Goal: Task Accomplishment & Management: Complete application form

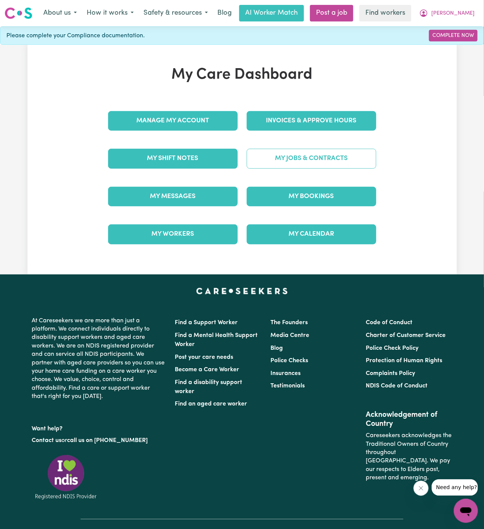
click at [325, 152] on link "My Jobs & Contracts" at bounding box center [312, 159] width 130 height 20
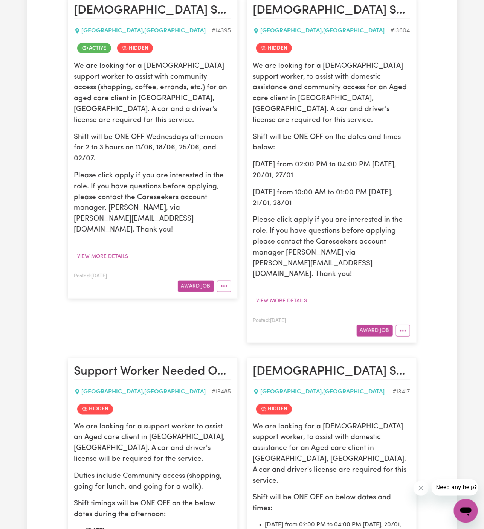
scroll to position [221, 0]
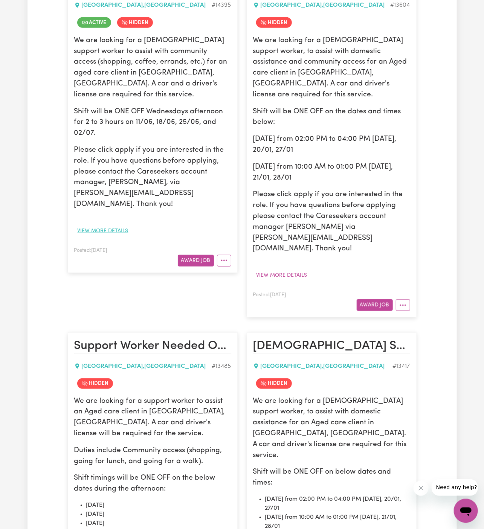
click at [119, 225] on button "View more details" at bounding box center [103, 231] width 58 height 12
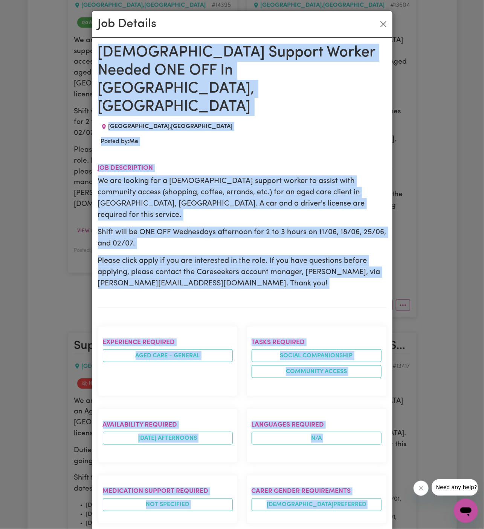
drag, startPoint x: 99, startPoint y: 45, endPoint x: 251, endPoint y: 529, distance: 507.6
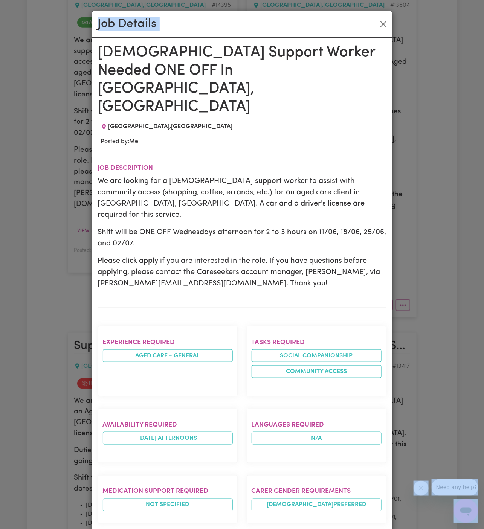
scroll to position [8, 0]
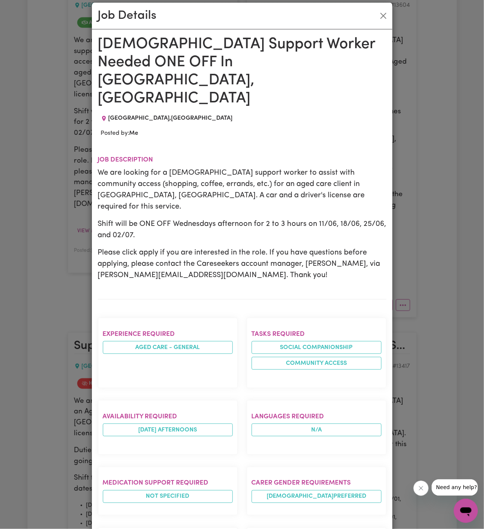
click at [249, 247] on p "Please click apply if you are interested in the role. If you have questions bef…" at bounding box center [242, 264] width 288 height 34
drag, startPoint x: 99, startPoint y: 43, endPoint x: 202, endPoint y: 411, distance: 382.0
click at [198, 397] on div "Female Support Worker Needed ONE OFF In Baulkham Hills, NSW BAULKHAM HILLS , Ne…" at bounding box center [242, 431] width 288 height 792
click at [239, 312] on div "Experience required Aged care - General" at bounding box center [167, 353] width 149 height 82
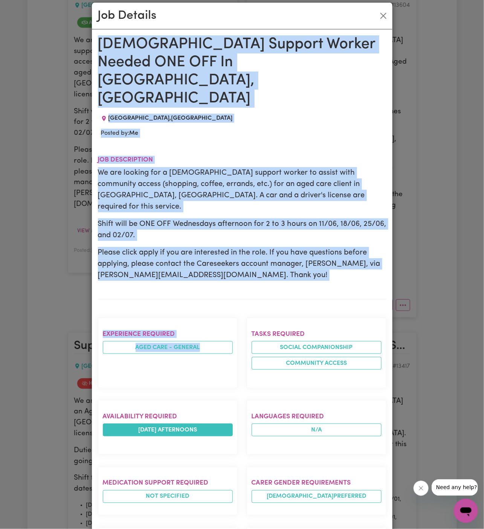
drag, startPoint x: 99, startPoint y: 42, endPoint x: 163, endPoint y: 379, distance: 343.0
click at [163, 379] on div "Female Support Worker Needed ONE OFF In Baulkham Hills, NSW BAULKHAM HILLS , Ne…" at bounding box center [242, 431] width 288 height 792
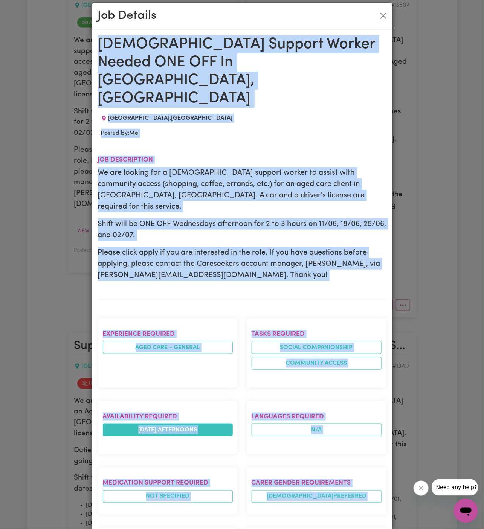
scroll to position [272, 0]
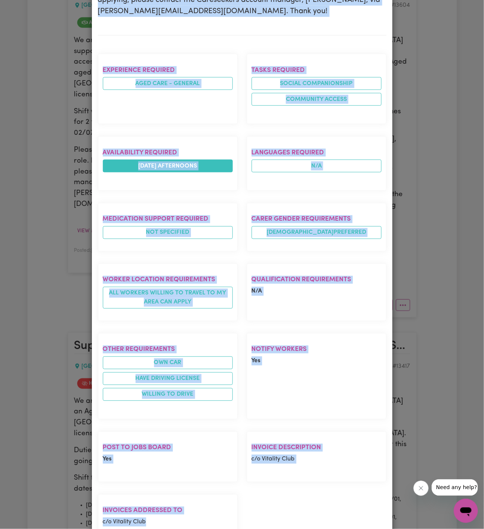
copy div "Female Support Worker Needed ONE OFF In Baulkham Hills, NSW BAULKHAM HILLS , Ne…"
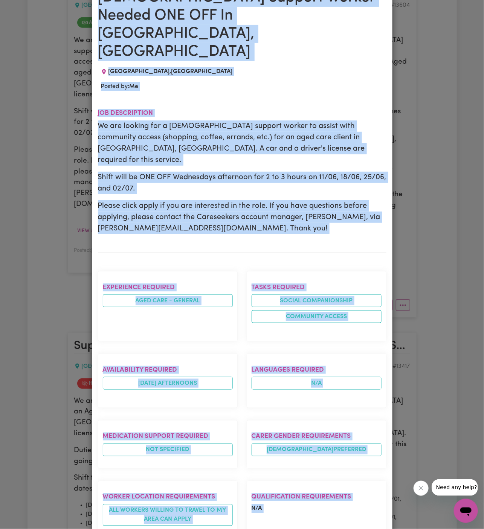
scroll to position [0, 0]
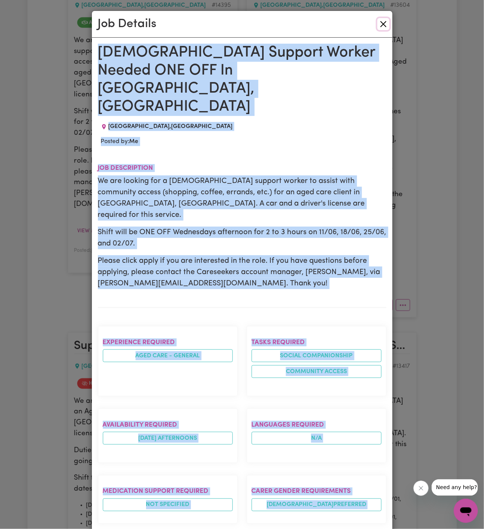
click at [387, 23] on button "Close" at bounding box center [383, 24] width 12 height 12
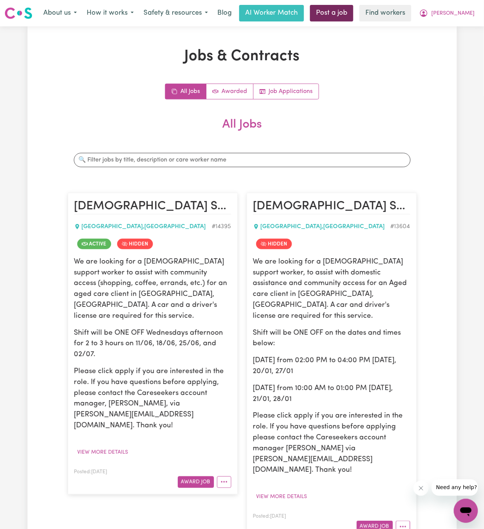
click at [353, 10] on link "Post a job" at bounding box center [331, 13] width 43 height 17
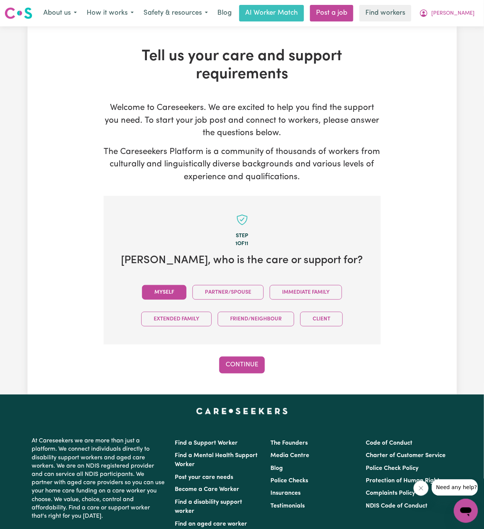
click at [171, 295] on button "Myself" at bounding box center [164, 292] width 44 height 15
click at [263, 371] on button "Continue" at bounding box center [242, 365] width 46 height 17
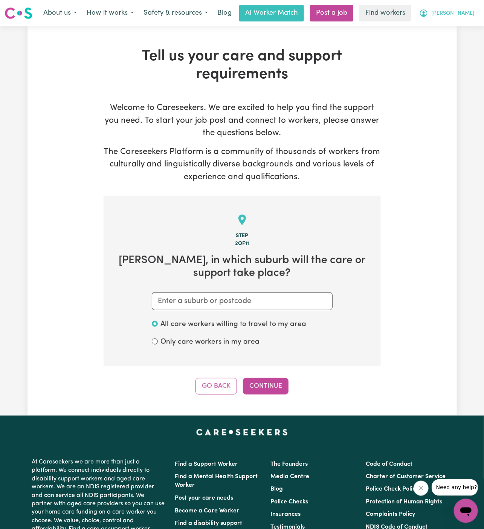
click at [471, 14] on span "[PERSON_NAME]" at bounding box center [452, 13] width 43 height 8
click at [457, 25] on link "My Dashboard" at bounding box center [448, 29] width 59 height 14
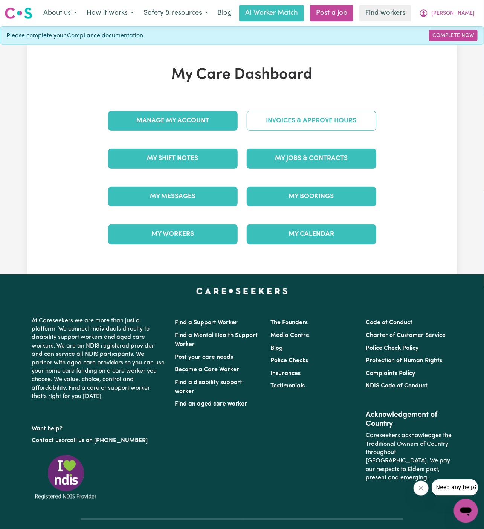
click at [350, 117] on link "Invoices & Approve Hours" at bounding box center [312, 121] width 130 height 20
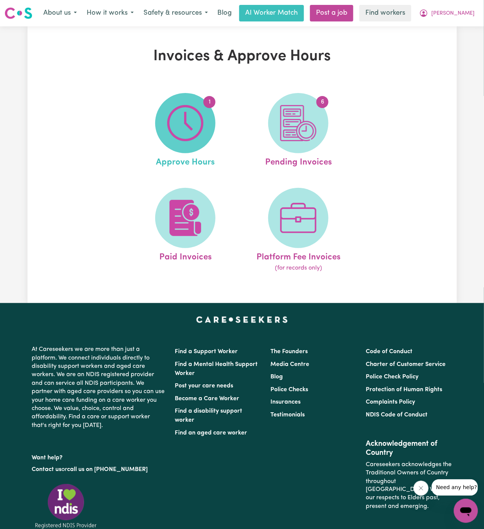
click at [206, 129] on span "1" at bounding box center [185, 123] width 60 height 60
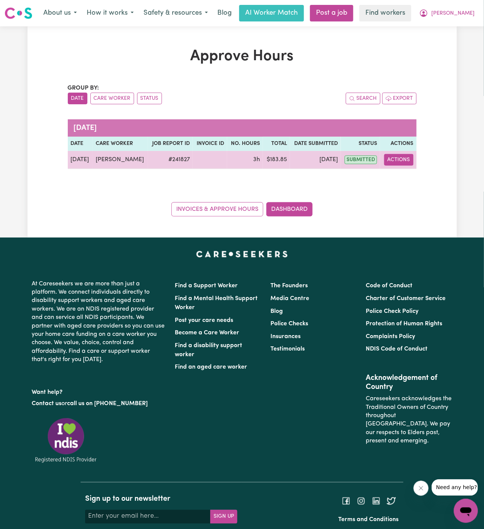
click at [398, 161] on button "Actions" at bounding box center [398, 160] width 29 height 12
click at [404, 178] on link "View Job Report" at bounding box center [417, 176] width 64 height 15
select select "pm"
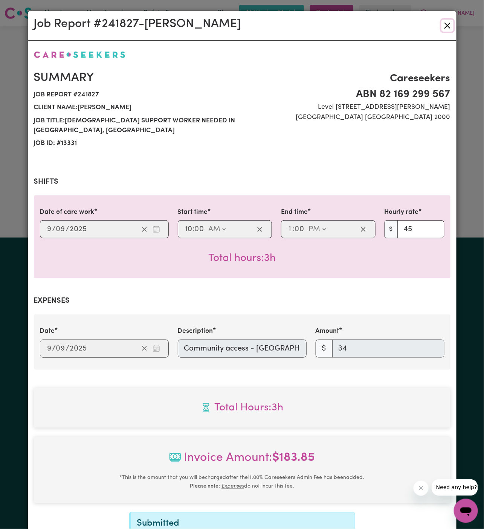
click at [446, 26] on button "Close" at bounding box center [447, 26] width 12 height 12
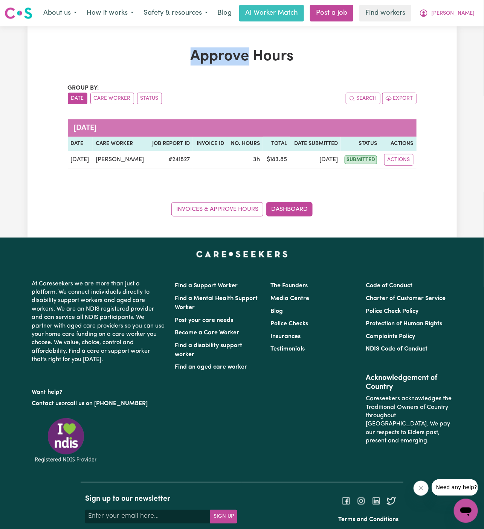
click at [446, 26] on nav "Menu About us How it works Safety & resources Blog AI Worker Match Post a job F…" at bounding box center [242, 13] width 484 height 26
click at [402, 66] on div "Approve Hours Group by: Date Care Worker Status Search Export September 2025 Da…" at bounding box center [242, 131] width 358 height 169
click at [465, 18] on button "[PERSON_NAME]" at bounding box center [446, 13] width 65 height 16
click at [460, 28] on link "My Dashboard" at bounding box center [448, 29] width 59 height 14
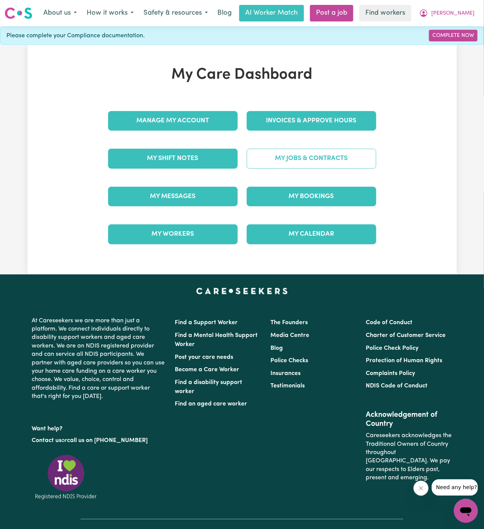
click at [324, 155] on link "My Jobs & Contracts" at bounding box center [312, 159] width 130 height 20
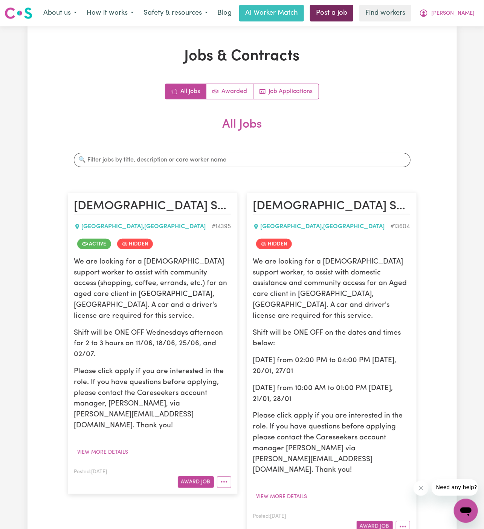
click at [353, 14] on link "Post a job" at bounding box center [331, 13] width 43 height 17
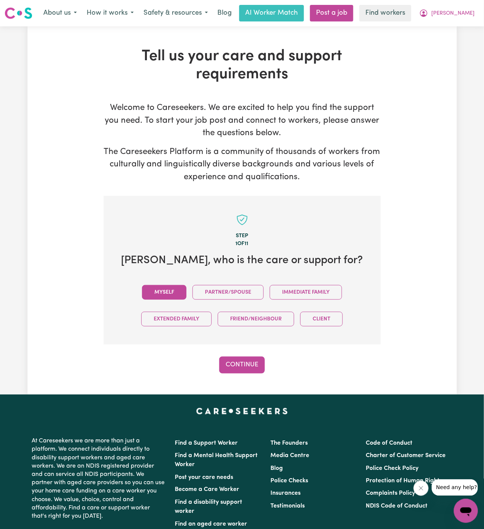
click at [174, 296] on button "Myself" at bounding box center [164, 292] width 44 height 15
click at [253, 355] on div "Step 1 of 11 Sheila , who is the care or support for? Myself Partner/Spouse Imm…" at bounding box center [242, 285] width 277 height 178
click at [252, 360] on button "Continue" at bounding box center [242, 365] width 46 height 17
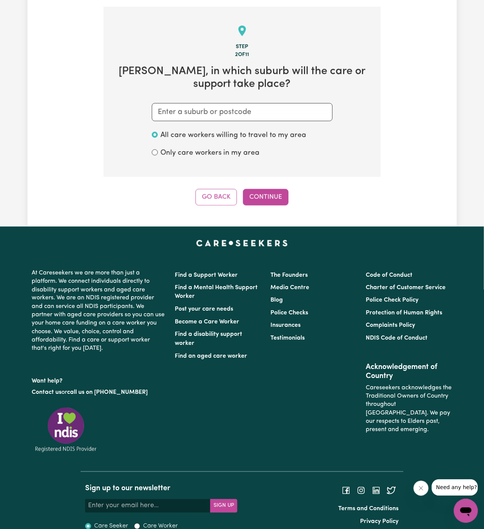
scroll to position [195, 0]
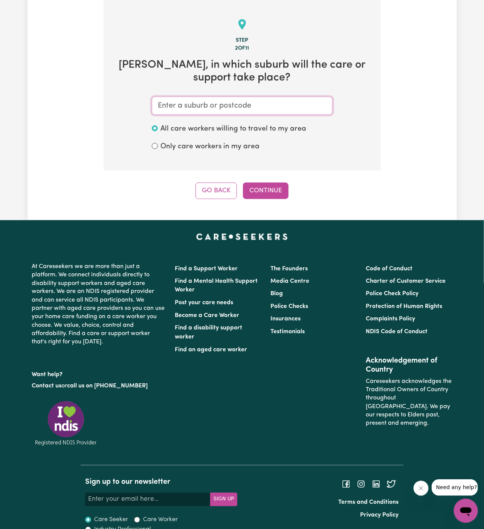
click at [186, 97] on input "text" at bounding box center [242, 106] width 181 height 18
paste input "Baulkham Hills"
type input "Baulkham Hills"
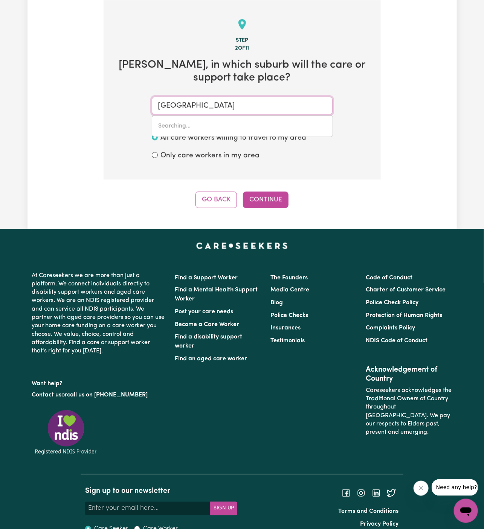
type input "Baulkham Hills, New South Wales, 2153"
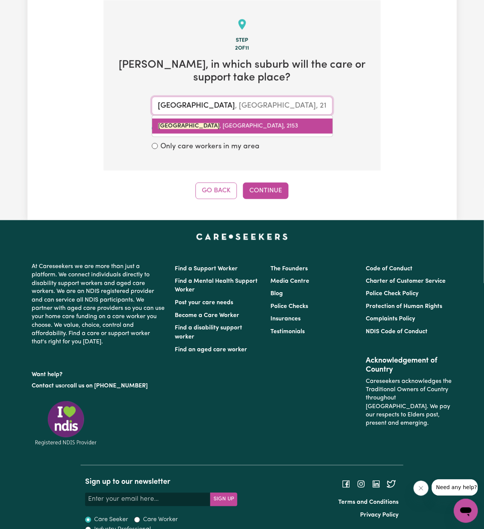
click at [238, 126] on span "BAULKHAM HILLS , New South Wales, 2153" at bounding box center [228, 126] width 140 height 6
type input "BAULKHAM HILLS, New South Wales, 2153"
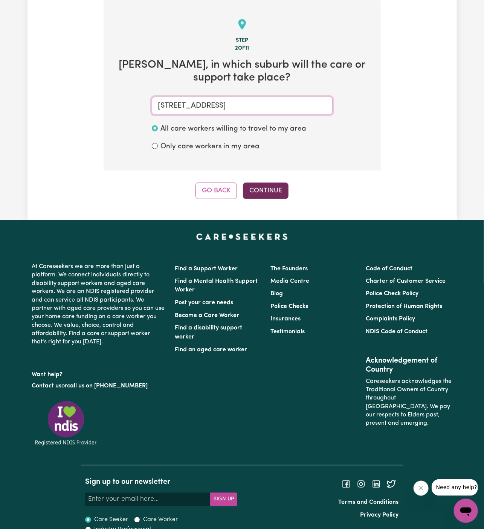
type input "BAULKHAM HILLS, New South Wales, 2153"
click at [266, 183] on button "Continue" at bounding box center [266, 191] width 46 height 17
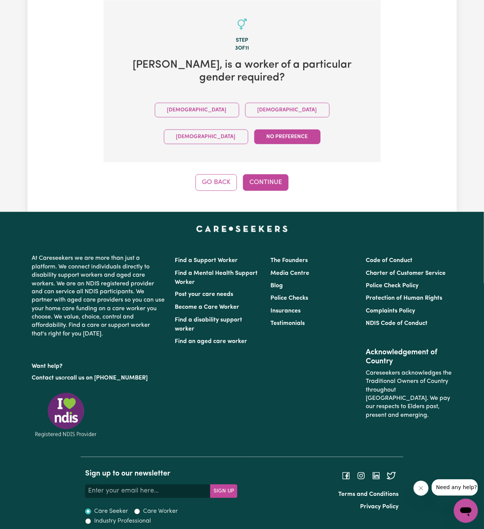
scroll to position [175, 0]
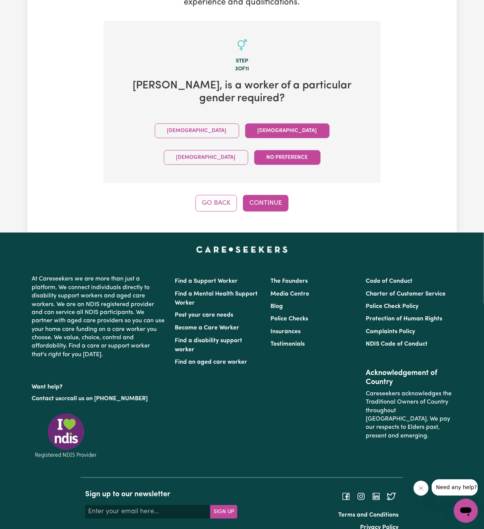
click at [245, 133] on button "Female" at bounding box center [287, 130] width 84 height 15
click at [259, 195] on button "Continue" at bounding box center [266, 203] width 46 height 17
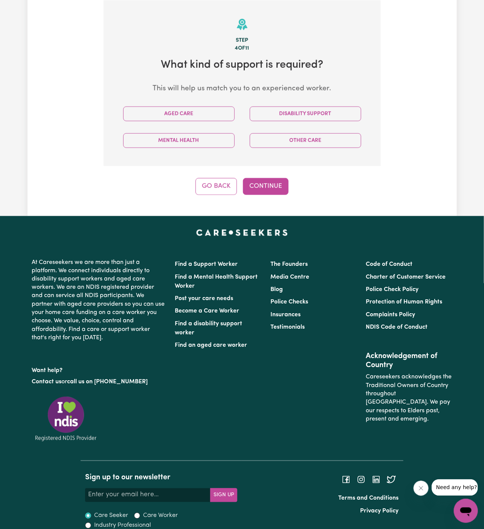
scroll to position [195, 0]
click at [195, 116] on button "Aged Care" at bounding box center [178, 114] width 111 height 15
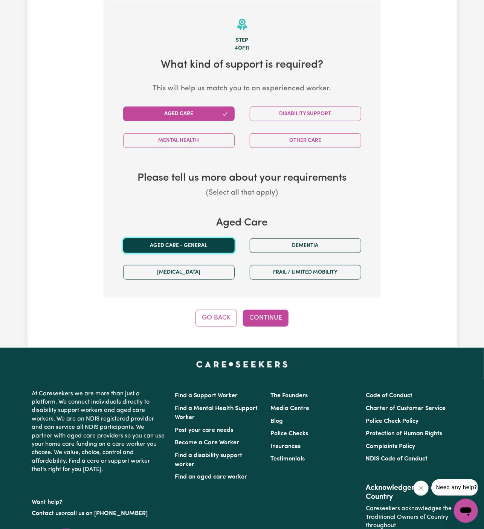
click at [199, 244] on button "Aged care - General" at bounding box center [178, 245] width 111 height 15
click at [275, 317] on button "Continue" at bounding box center [266, 318] width 46 height 17
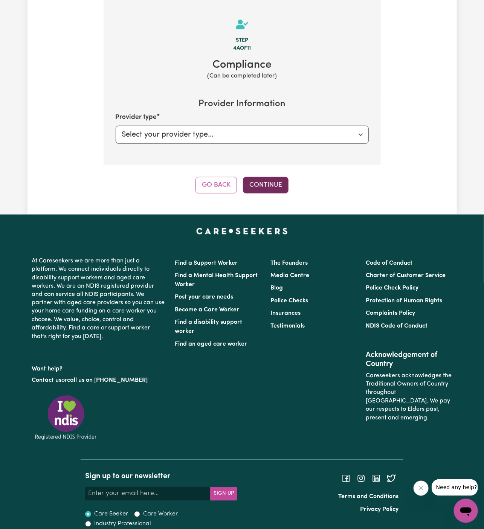
click at [264, 181] on button "Continue" at bounding box center [266, 185] width 46 height 17
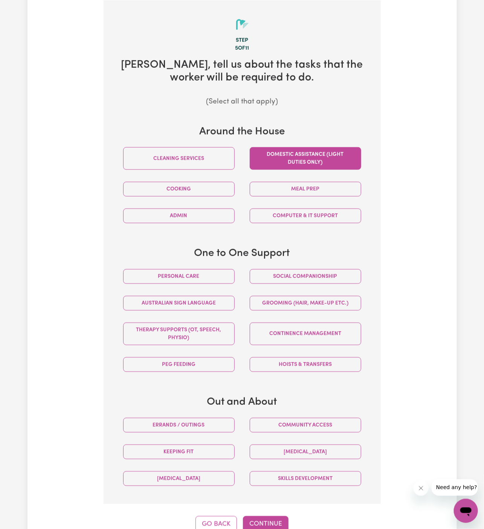
click at [311, 158] on button "Domestic assistance (light duties only)" at bounding box center [305, 158] width 111 height 23
click at [329, 269] on button "Social companionship" at bounding box center [305, 276] width 111 height 15
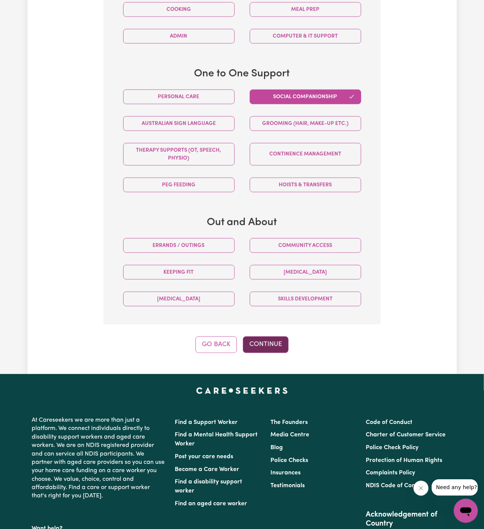
click at [276, 344] on button "Continue" at bounding box center [266, 345] width 46 height 17
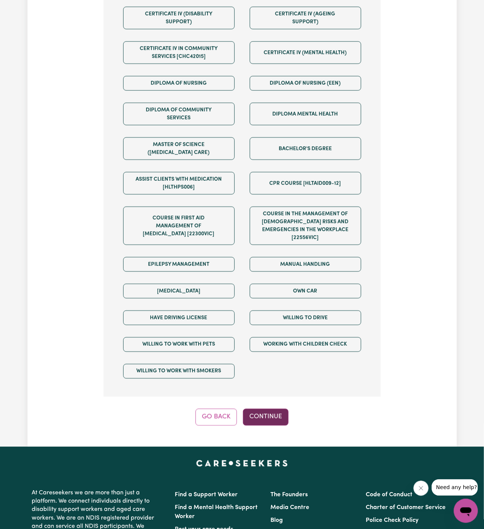
click at [276, 409] on button "Continue" at bounding box center [266, 417] width 46 height 17
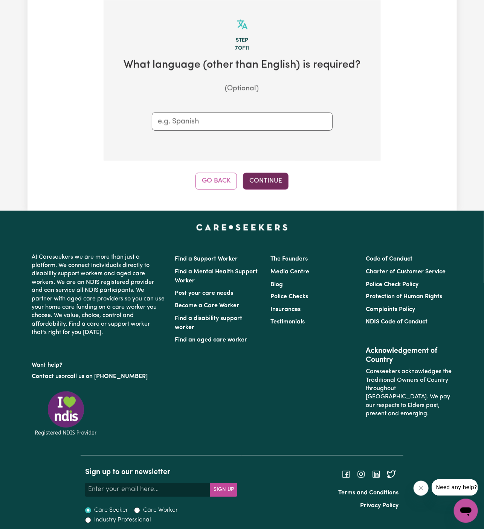
click at [260, 178] on button "Continue" at bounding box center [266, 181] width 46 height 17
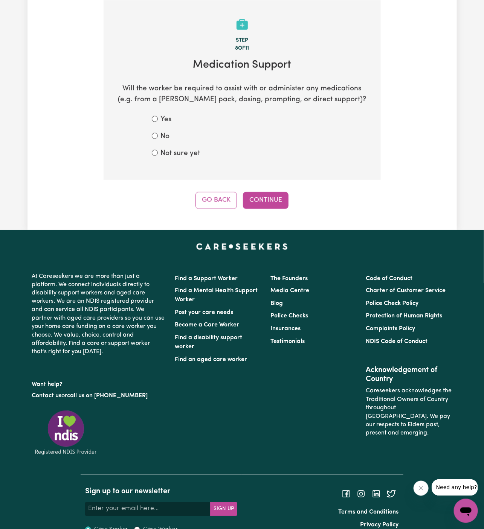
click at [164, 128] on form "Yes No Not sure yet" at bounding box center [242, 136] width 181 height 44
click at [158, 132] on div "No" at bounding box center [242, 136] width 181 height 11
click at [157, 136] on input "No" at bounding box center [155, 136] width 6 height 6
radio input "true"
click at [259, 201] on button "Continue" at bounding box center [266, 200] width 46 height 17
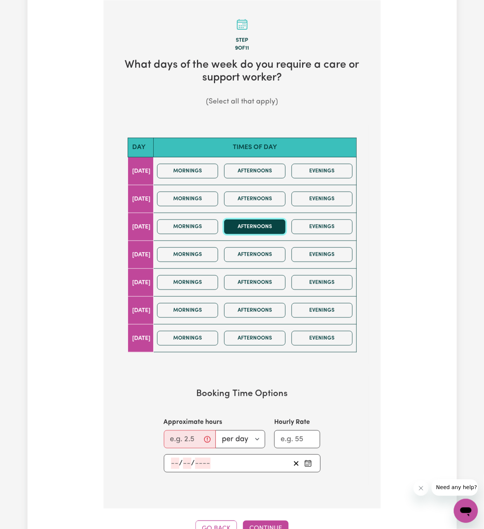
click at [260, 222] on button "Afternoons" at bounding box center [254, 226] width 61 height 15
click at [208, 285] on button "Mornings" at bounding box center [187, 282] width 61 height 15
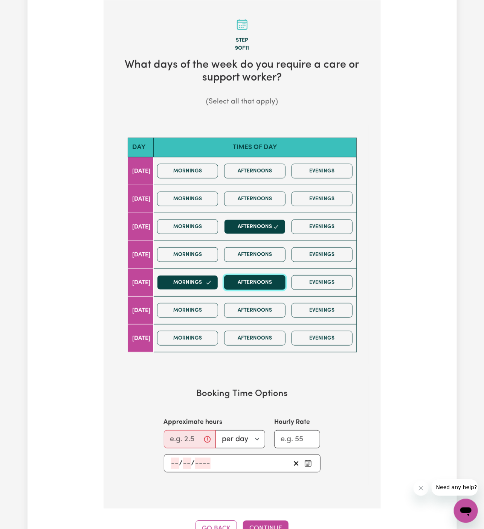
click at [245, 281] on button "Afternoons" at bounding box center [254, 282] width 61 height 15
click at [262, 278] on button "Afternoons" at bounding box center [254, 282] width 61 height 15
click at [185, 437] on input "Approximate hours" at bounding box center [190, 439] width 52 height 18
type input "2"
click at [177, 461] on input "number" at bounding box center [175, 463] width 8 height 11
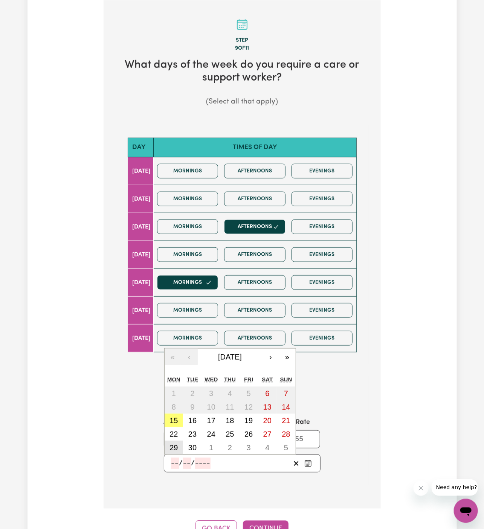
click at [178, 444] on button "29" at bounding box center [174, 448] width 19 height 14
type input "2025-09-29"
type input "29"
type input "9"
type input "2025"
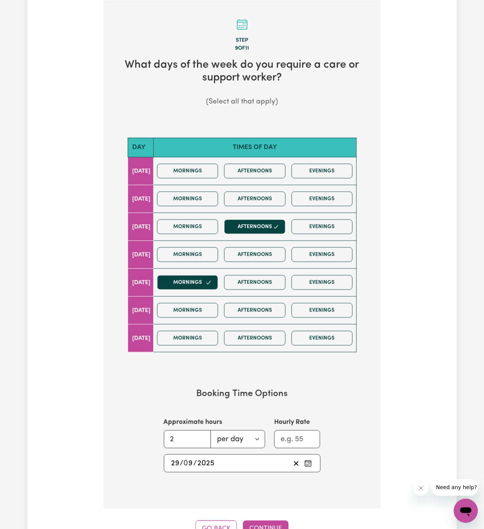
click at [173, 459] on input "29" at bounding box center [175, 463] width 9 height 11
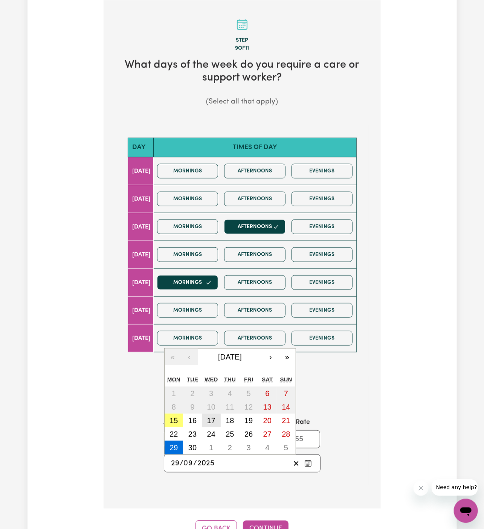
click at [210, 417] on abbr "17" at bounding box center [211, 420] width 8 height 8
type input "2025-09-17"
type input "17"
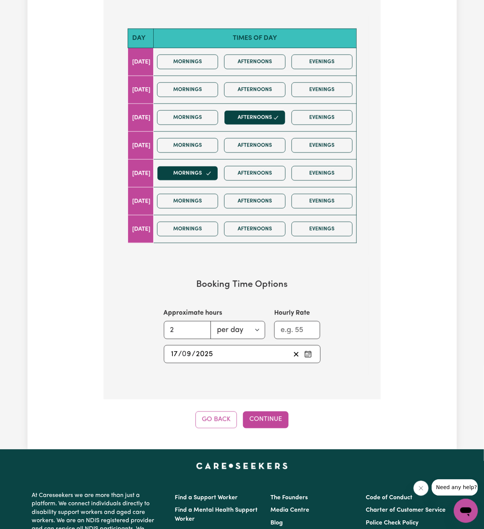
scroll to position [309, 0]
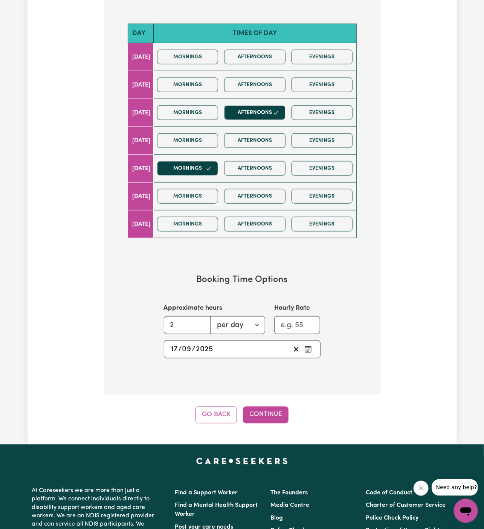
click at [168, 343] on div "2025-09-17 17 / 0 9 / 2025 « ‹ September 2025 › » Mon Tue Wed Thu Fri Sat Sun 1…" at bounding box center [242, 349] width 157 height 18
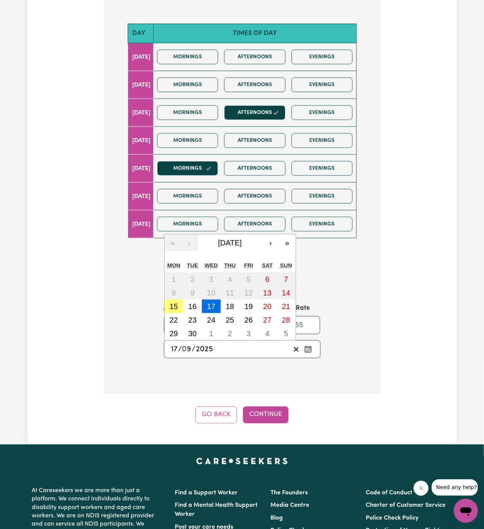
click at [173, 344] on input "17" at bounding box center [175, 349] width 8 height 11
click at [212, 333] on abbr "1" at bounding box center [211, 333] width 4 height 8
type input "2025-10-01"
type input "1"
type input "10"
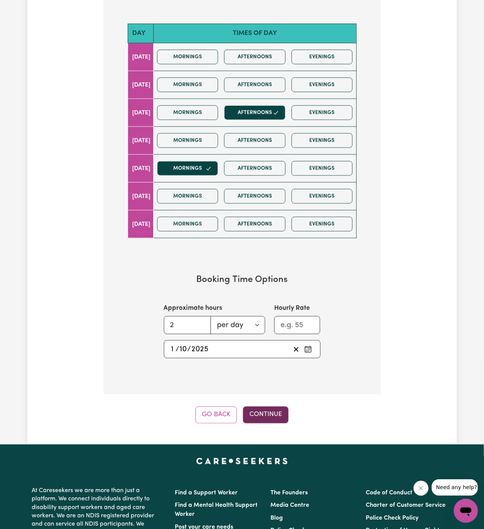
click at [266, 411] on button "Continue" at bounding box center [266, 415] width 46 height 17
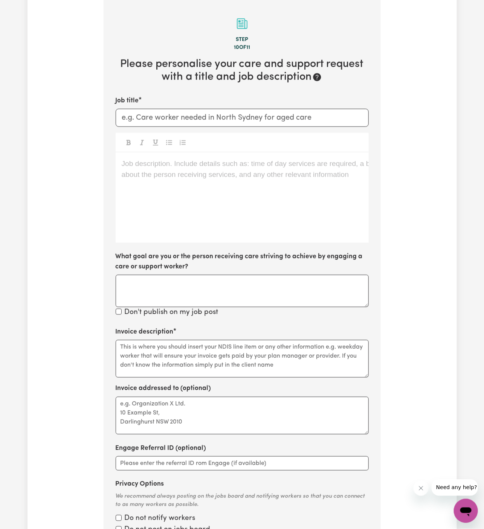
scroll to position [195, 0]
click at [251, 175] on div "Job description. Include details such as: time of day services are required, a …" at bounding box center [242, 198] width 253 height 90
click at [157, 205] on div "Job description. Include details such as: time of day services are required, a …" at bounding box center [242, 198] width 253 height 90
click at [157, 203] on div "Job description. Include details such as: time of day services are required, a …" at bounding box center [242, 198] width 253 height 90
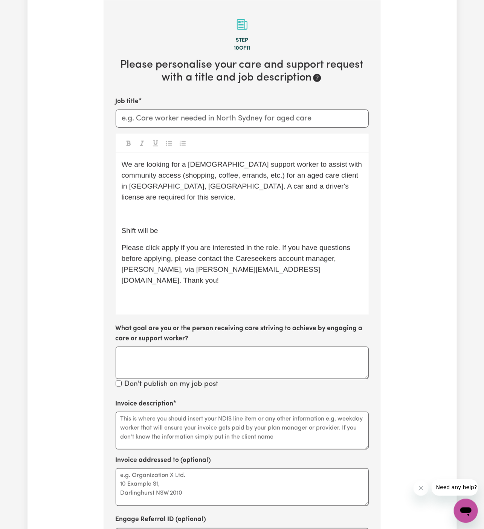
click at [281, 226] on p "Shift will be" at bounding box center [242, 231] width 241 height 11
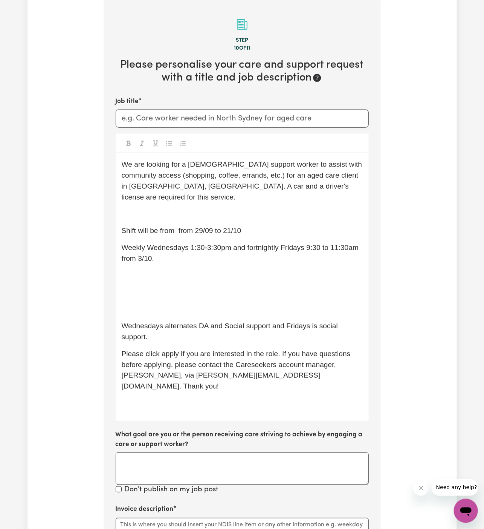
click at [238, 304] on p "﻿" at bounding box center [242, 309] width 241 height 11
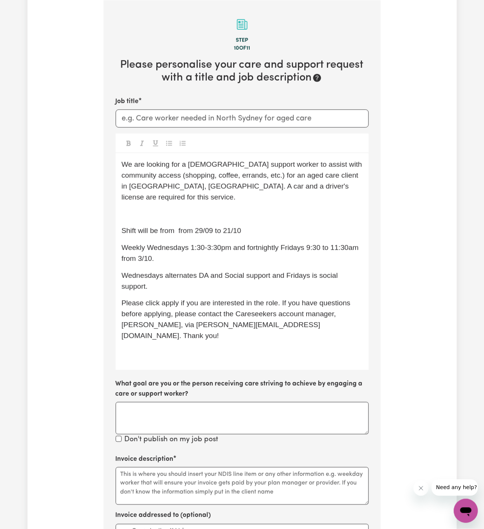
click at [125, 244] on span "Weekly Wednesdays 1:30-3:30pm and fortnightly Fridays 9:30 to 11:30am from 3/10." at bounding box center [241, 253] width 239 height 19
click at [200, 244] on span "Weekly Wednesdays 1:30-3:30pm and fortnightly Fridays 9:30 to 11:30am from 3/10." at bounding box center [241, 253] width 239 height 19
click at [246, 244] on span "Weekly Wednesdays 1:30-3:30pm and fortnightly Fridays 9:30 to 11:30am from 3/10." at bounding box center [241, 253] width 239 height 19
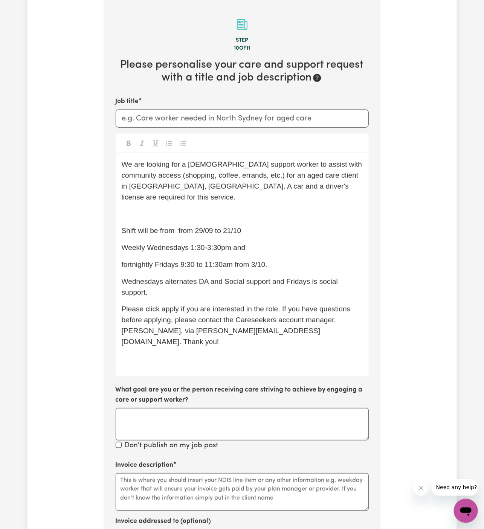
click at [282, 259] on p "fortnightly Fridays 9:30 to 11:30am from 3/10." at bounding box center [242, 264] width 241 height 11
drag, startPoint x: 166, startPoint y: 272, endPoint x: 269, endPoint y: 272, distance: 102.8
click at [269, 277] on span "Wednesdays alternates DA and Social support and Fridays is social support." at bounding box center [231, 286] width 218 height 19
copy span "lternates DA and Social support"
click at [271, 259] on p "fortnightly Fridays 9:30 to 11:30am from 3/10." at bounding box center [242, 264] width 241 height 11
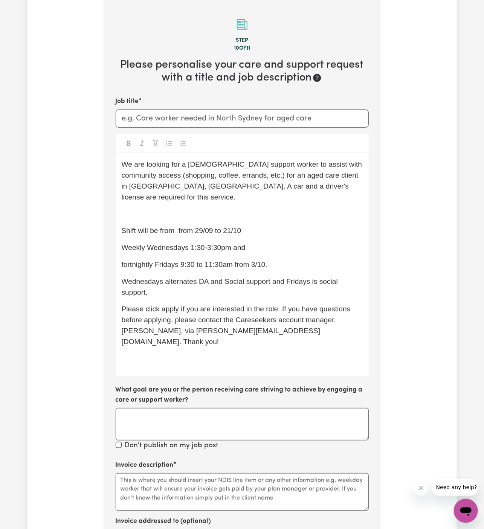
click at [280, 242] on p "Weekly Wednesdays 1:30-3:30pm and" at bounding box center [242, 247] width 241 height 11
click at [246, 285] on p "Wednesdays alternates DA and Social support and Fridays is social support." at bounding box center [242, 287] width 241 height 22
click at [244, 285] on p "Wednesdays alternates DA and Social support and Fridays is social support." at bounding box center [242, 287] width 241 height 22
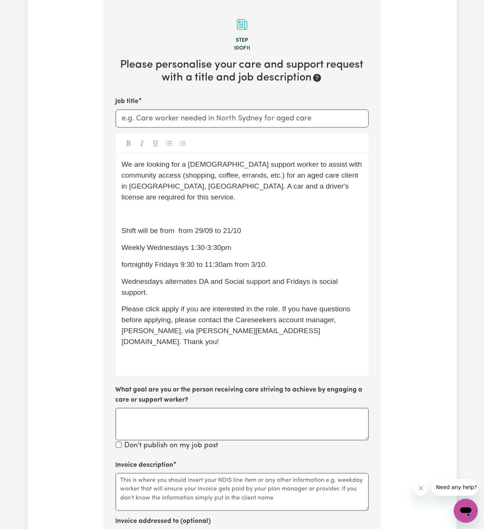
click at [244, 285] on p "Wednesdays alternates DA and Social support and Fridays is social support." at bounding box center [242, 287] width 241 height 22
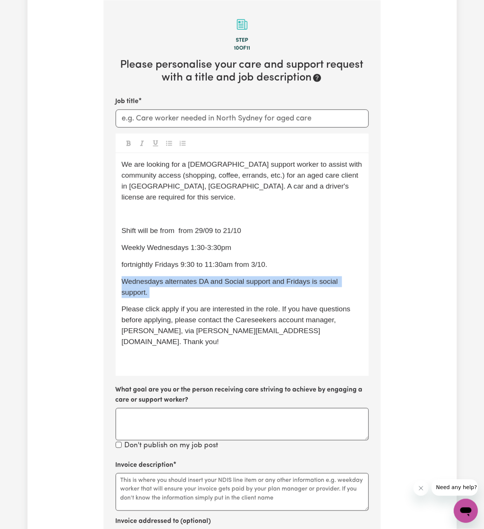
click at [244, 285] on p "Wednesdays alternates DA and Social support and Fridays is social support." at bounding box center [242, 287] width 241 height 22
drag, startPoint x: 221, startPoint y: 279, endPoint x: 114, endPoint y: 269, distance: 107.4
click at [114, 269] on section "Step 10 of 11 Please personalise your care and support request with a title and…" at bounding box center [242, 343] width 277 height 687
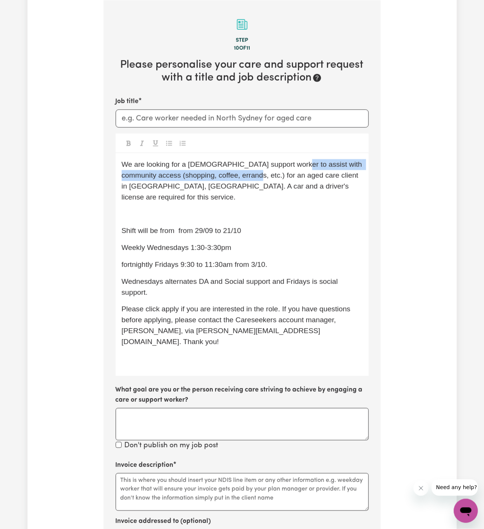
drag, startPoint x: 258, startPoint y: 177, endPoint x: 288, endPoint y: 165, distance: 31.7
click at [288, 165] on span "We are looking for a female support worker to assist with community access (sho…" at bounding box center [243, 180] width 242 height 40
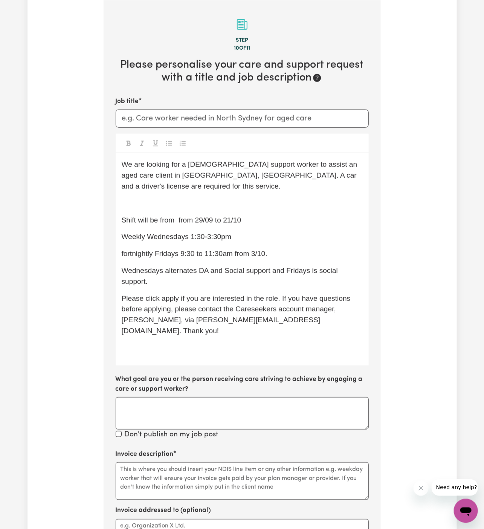
click at [276, 180] on p "We are looking for a female support worker to assist an aged care client in Bau…" at bounding box center [242, 175] width 241 height 32
click at [273, 195] on div "We are looking for a female support worker to assist an aged care client in Bau…" at bounding box center [242, 259] width 253 height 212
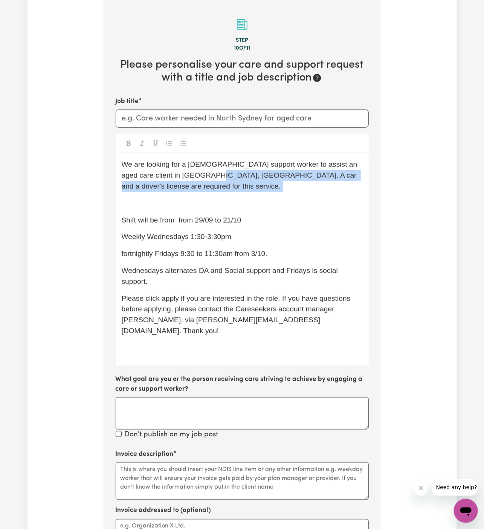
drag, startPoint x: 193, startPoint y: 175, endPoint x: 349, endPoint y: 195, distance: 157.5
click at [349, 195] on div "We are looking for a female support worker to assist an aged care client in Bau…" at bounding box center [242, 259] width 253 height 212
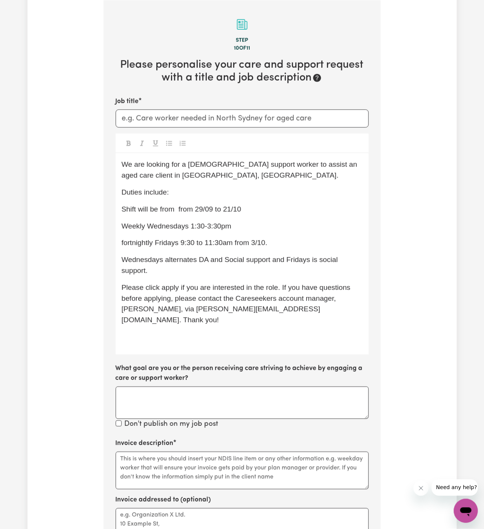
click at [317, 194] on p "Duties include:" at bounding box center [242, 192] width 241 height 11
drag, startPoint x: 200, startPoint y: 262, endPoint x: 271, endPoint y: 251, distance: 72.0
click at [271, 251] on div "We are looking for a female support worker to assist an aged care client in Bau…" at bounding box center [242, 253] width 253 height 201
copy span "Wednesdays alternates"
click at [271, 256] on span "Wednesdays alternates DA and Social support and Fridays is social support." at bounding box center [231, 265] width 218 height 19
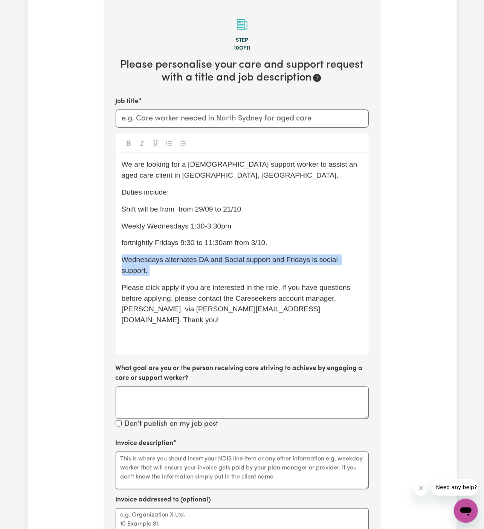
drag, startPoint x: 212, startPoint y: 280, endPoint x: 107, endPoint y: 259, distance: 106.8
click at [107, 259] on section "Step 10 of 11 Please personalise your care and support request with a title and…" at bounding box center [242, 332] width 277 height 665
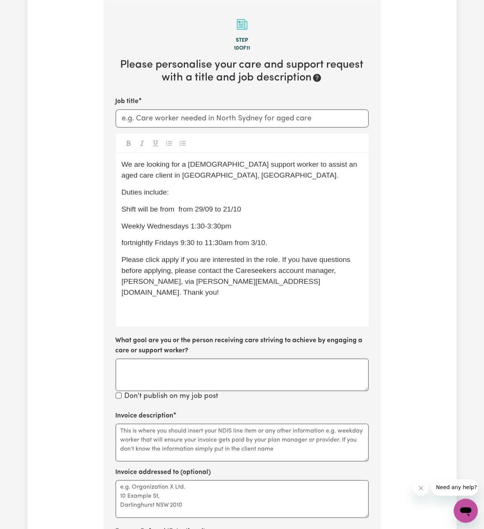
click at [274, 241] on p "fortnightly Fridays 9:30 to 11:30am from 3/10." at bounding box center [242, 243] width 241 height 11
click at [265, 227] on p "Weekly Wednesdays 1:30-3:30pm" at bounding box center [242, 226] width 241 height 11
click at [198, 213] on span "Shift will be from from 29/09 to 21/10" at bounding box center [182, 209] width 120 height 8
drag, startPoint x: 213, startPoint y: 209, endPoint x: 198, endPoint y: 209, distance: 15.8
click at [198, 209] on span "Shift will be from from 29/09 to 21/10" at bounding box center [182, 209] width 120 height 8
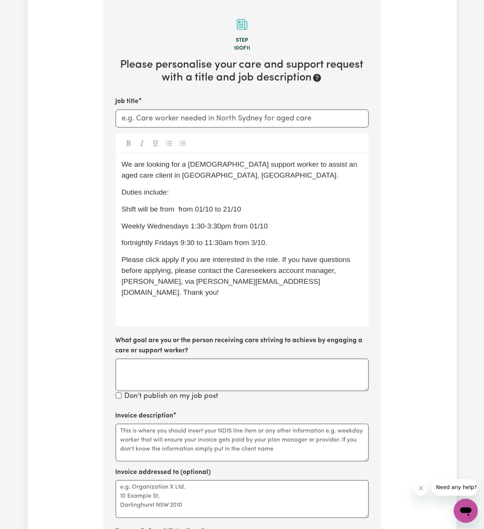
click at [170, 211] on span "Shift will be from from 01/10 to 21/10" at bounding box center [182, 209] width 120 height 8
click at [161, 209] on span "Shift will be from 01/10 to 21/10" at bounding box center [173, 209] width 103 height 8
click at [273, 204] on p "Shift will be as a one-off from 01/10 to 21/10" at bounding box center [242, 209] width 241 height 11
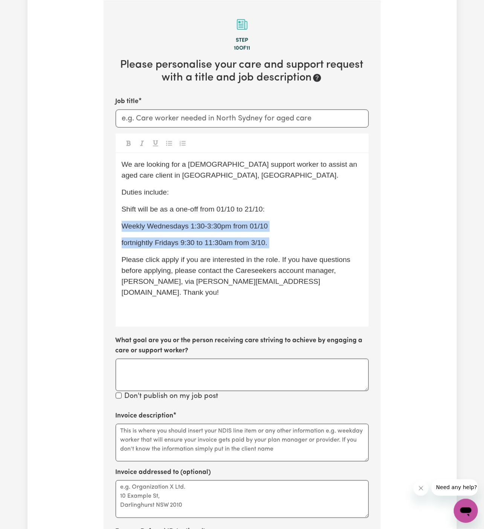
drag, startPoint x: 269, startPoint y: 249, endPoint x: 123, endPoint y: 218, distance: 148.8
click at [123, 218] on div "We are looking for a female support worker to assist an aged care client in Bau…" at bounding box center [242, 240] width 253 height 174
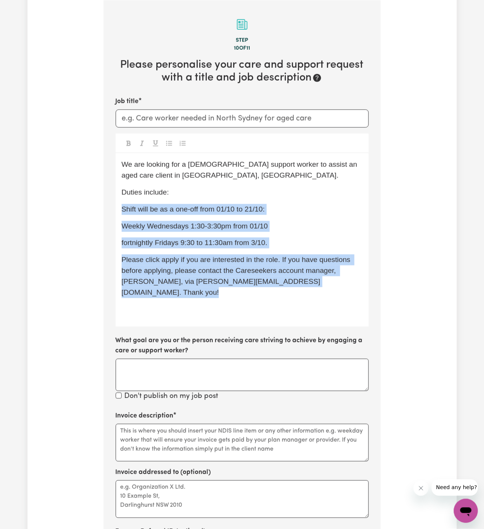
click at [168, 143] on icon "Toggle undefined" at bounding box center [169, 143] width 6 height 6
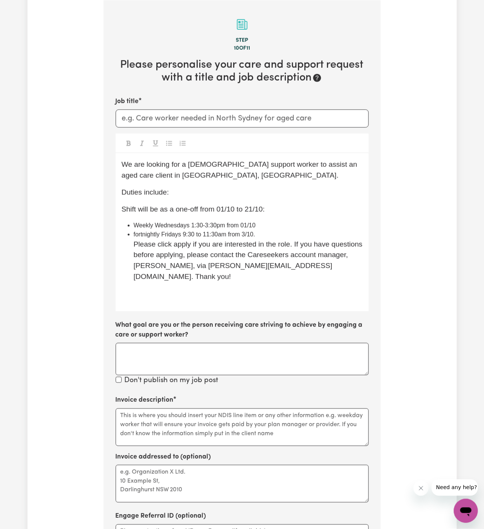
click at [252, 204] on p "Shift will be as a one-off from 01/10 to 21/10:" at bounding box center [242, 209] width 241 height 11
click at [271, 237] on li "fortnightly Fridays 9:30 to 11:30am from 3/10." at bounding box center [248, 234] width 229 height 9
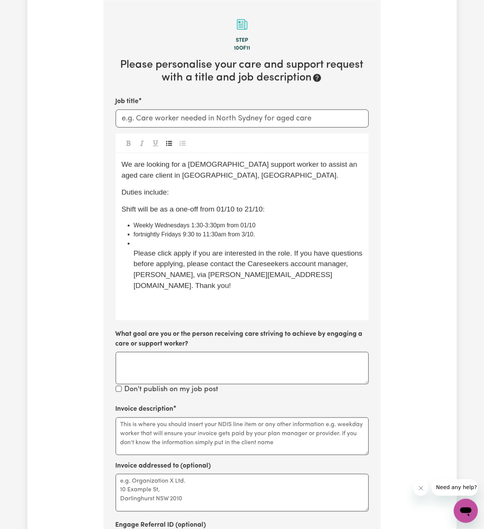
click at [171, 141] on icon "Toggle undefined" at bounding box center [169, 143] width 6 height 5
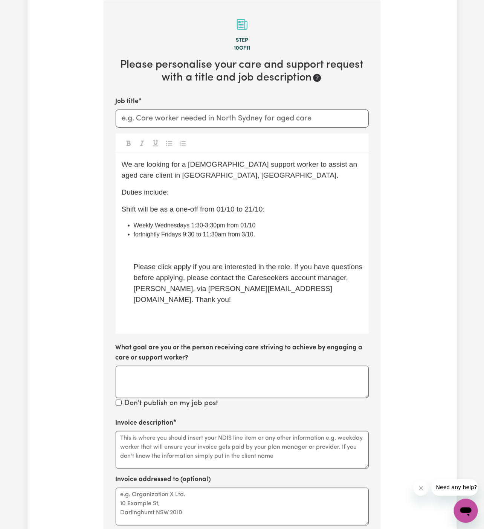
click at [134, 269] on span "Please click apply if you are interested in the role. If you have questions bef…" at bounding box center [249, 283] width 231 height 40
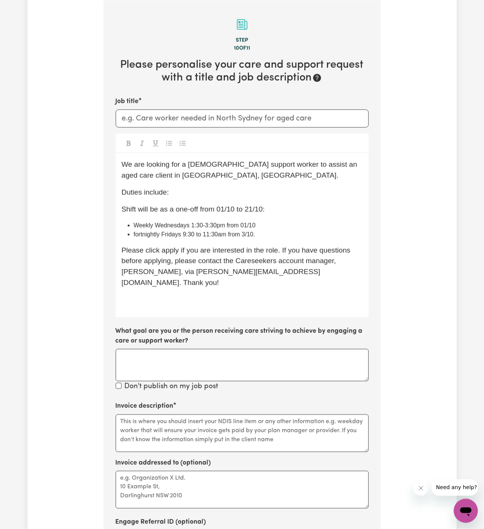
click at [166, 251] on span "Please click apply if you are interested in the role. If you have questions bef…" at bounding box center [237, 266] width 231 height 40
click at [169, 294] on p "﻿" at bounding box center [242, 299] width 241 height 11
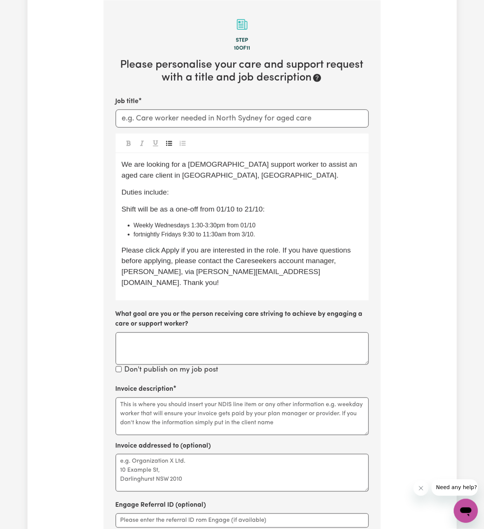
click at [218, 224] on span "Weekly Wednesdays 1:30-3:30pm from 01/10" at bounding box center [195, 225] width 122 height 6
click at [219, 235] on span "fortnightly Fridays 9:30 to 11:30am from 3/10." at bounding box center [195, 234] width 122 height 6
click at [284, 234] on li "fortnightly Fridays 9:30 to 11:30 am from 3/10." at bounding box center [248, 234] width 229 height 9
click at [136, 233] on span "fortnightly Fridays 9:30 to 11:30 am from 3/10." at bounding box center [195, 234] width 123 height 6
click at [170, 236] on span "Fortnightly Fridays 9:30 to 11:30 am from 3/10." at bounding box center [196, 234] width 125 height 6
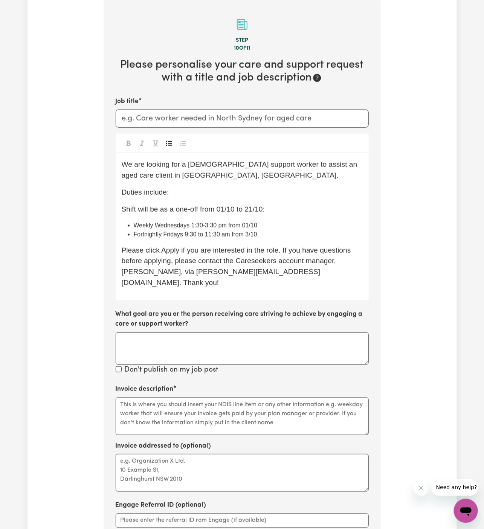
click at [189, 233] on span "Fortnightly Fridays 9:30 to 11:30 am from 3/10." at bounding box center [196, 234] width 125 height 6
click at [188, 225] on span "Weekly Wednesdays 1:30-3:30 pm from 01/10" at bounding box center [195, 225] width 123 height 6
click at [183, 238] on li "Fortnightly Fridays from 9:30 to 11:30 am from 3/10." at bounding box center [248, 234] width 229 height 9
click at [239, 232] on span "Fortnightly Friday from 9:30 to 11:30 am from 3/10." at bounding box center [203, 234] width 138 height 6
click at [245, 227] on span "Weekly Wednesday from 1:30-3:30 pm from 01/10" at bounding box center [195, 225] width 122 height 6
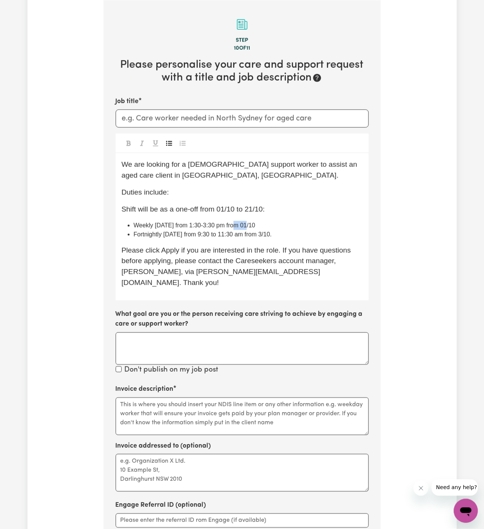
click at [245, 227] on span "Weekly Wednesday from 1:30-3:30 pm from 01/10" at bounding box center [195, 225] width 122 height 6
click at [298, 233] on li "Fortnightly Friday from 9:30 to 11:30 am from 3/10." at bounding box center [248, 234] width 229 height 9
click at [288, 226] on li "Weekly Wednesday from 1:30-3:30 pm starting 01/10" at bounding box center [248, 225] width 229 height 9
click at [247, 238] on li "Fortnightly Friday from 9:30 to 11:30 am from 3/10." at bounding box center [248, 234] width 229 height 9
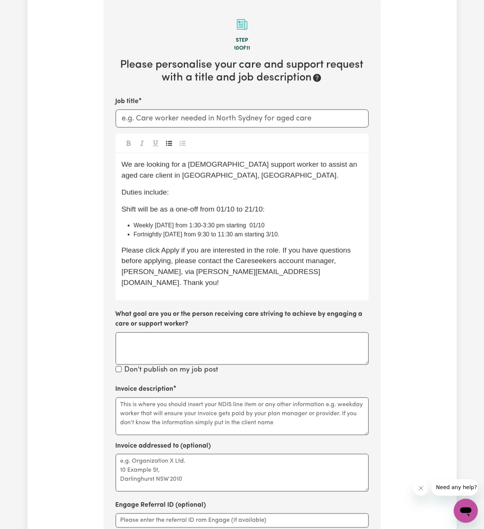
click at [291, 234] on li "Fortnightly Friday from 9:30 to 11:30 am starting 3/10." at bounding box center [248, 234] width 229 height 9
click at [328, 239] on div "We are looking for a female support worker to assist an aged care client in Bau…" at bounding box center [242, 226] width 253 height 147
click at [235, 214] on p "Shift will be as a one-off from 01/10 to 21/10:" at bounding box center [242, 209] width 241 height 11
click at [270, 208] on p "Shift will be as a one-off from 01/10 to 21/10:" at bounding box center [242, 209] width 241 height 11
drag, startPoint x: 235, startPoint y: 211, endPoint x: 236, endPoint y: 215, distance: 4.3
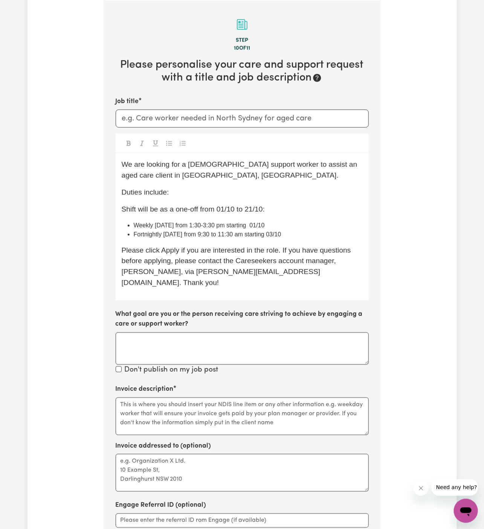
click at [235, 211] on span "Shift will be as a one-off from 01/10 to 21/10:" at bounding box center [193, 209] width 143 height 8
click at [308, 213] on p "Shift will be as a one-off from 01/10 Wednesday to 21/10:" at bounding box center [242, 209] width 241 height 11
click at [270, 206] on span "Shift will be as a one-off from 01/10 Wednesday to 21/10:" at bounding box center [196, 209] width 148 height 8
click at [325, 209] on p "Shift will be as a one-off from 01/10 Wednesday to 17/10:" at bounding box center [242, 209] width 241 height 11
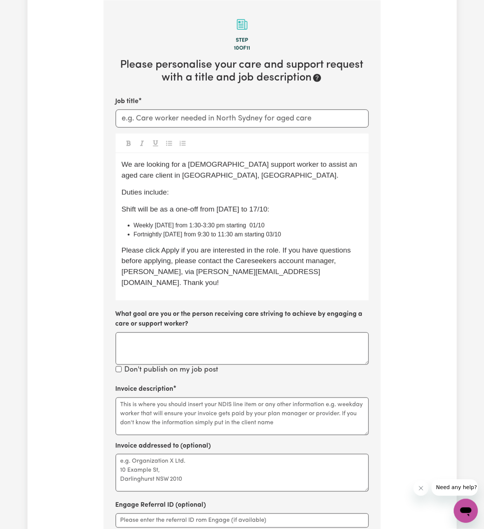
click at [315, 210] on p "Shift will be as a one-off from 01/10 Wednesday to 17/10:" at bounding box center [242, 209] width 241 height 11
click at [292, 233] on li "Fortnightly Friday from 9:30 to 11:30 am starting 03/10" at bounding box center [248, 234] width 229 height 9
click at [251, 196] on p "Duties include:" at bounding box center [242, 192] width 241 height 11
drag, startPoint x: 172, startPoint y: 192, endPoint x: 332, endPoint y: 197, distance: 160.1
click at [332, 197] on p "Duties include: social companionship and domestic assistance" at bounding box center [242, 192] width 241 height 11
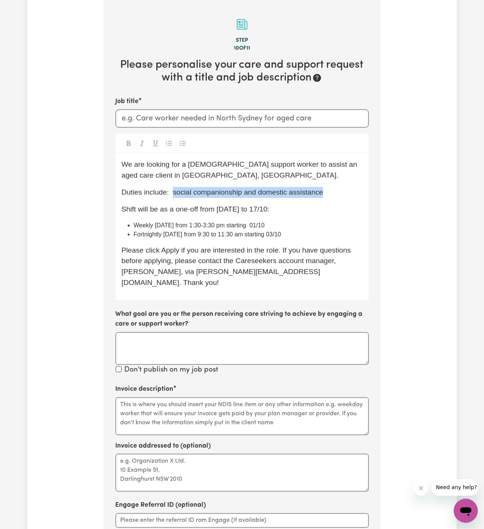
copy span "social companionship and domestic assistance"
click at [174, 441] on label "Invoice addressed to (optional)" at bounding box center [164, 446] width 96 height 10
click at [174, 454] on textarea "Invoice addressed to (optional)" at bounding box center [242, 473] width 253 height 38
click at [182, 408] on textarea "Invoice description" at bounding box center [242, 417] width 253 height 38
paste textarea "social companionship and domestic assistance"
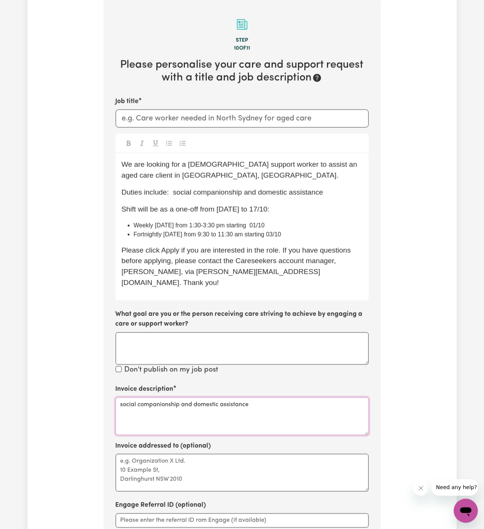
type textarea "social companionship and domestic assistance"
click at [191, 454] on textarea "Invoice addressed to (optional)" at bounding box center [242, 473] width 253 height 38
paste textarea "c/o Vitality Club"
type textarea "c/o Vitality Club"
click at [278, 234] on span "Fortnightly Friday from 9:30 to 11:30 am starting 03/10" at bounding box center [208, 234] width 148 height 6
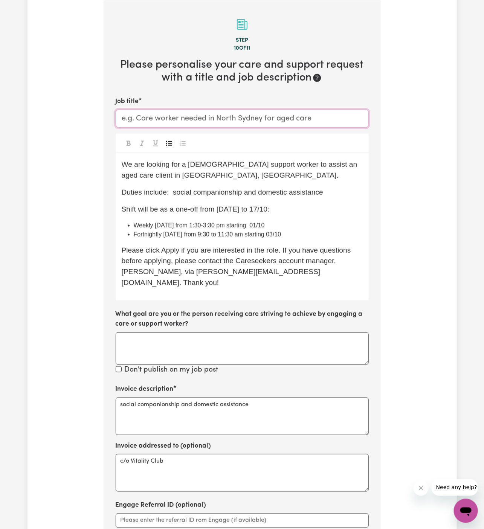
click at [161, 120] on input "Job title" at bounding box center [242, 119] width 253 height 18
click at [258, 183] on div "We are looking for a female support worker to assist an aged care client in Bau…" at bounding box center [242, 226] width 253 height 147
drag, startPoint x: 189, startPoint y: 177, endPoint x: 111, endPoint y: 177, distance: 77.6
click at [111, 177] on section "Step 10 of 11 Please personalise your care and support request with a title and…" at bounding box center [242, 305] width 277 height 611
copy span "Baulkham Hills, NSW."
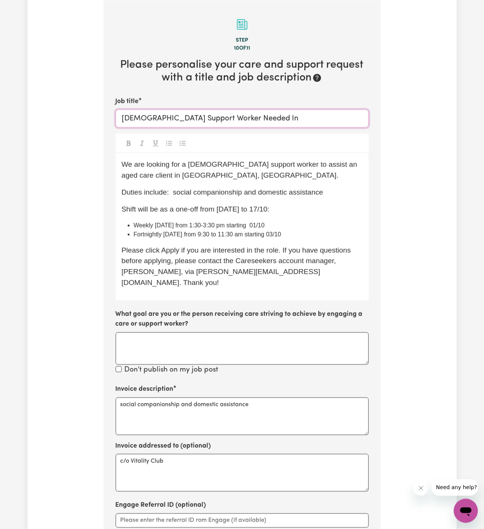
click at [277, 115] on input "Female Support Worker Needed In" at bounding box center [242, 119] width 253 height 18
paste input "Baulkham Hills, NSW."
type input "Female Support Worker Needed In Baulkham Hills, NSW."
click at [239, 210] on span "Shift will be as a one-off from 01/10 Wednesday to 17/10:" at bounding box center [196, 209] width 148 height 8
click at [302, 210] on p "Shift will be as a one-off from 01/10 Wednesday to 17/10:" at bounding box center [242, 209] width 241 height 11
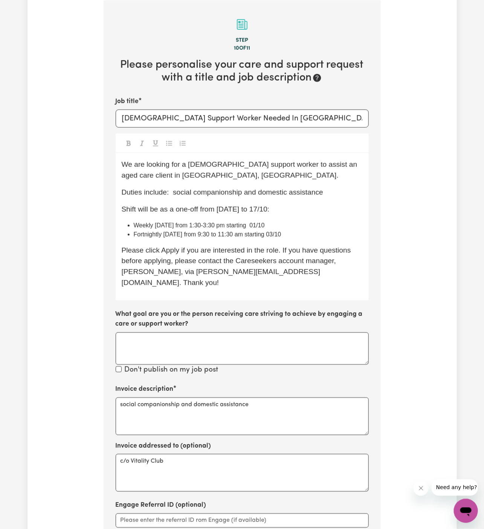
click at [270, 210] on span "Shift will be as a one-off from 01/10 Wednesday to 17/10:" at bounding box center [196, 209] width 148 height 8
click at [300, 226] on li "Weekly Wednesday from 1:30-3:30 pm starting 01/10" at bounding box center [248, 225] width 229 height 9
click at [251, 222] on span "Weekly Wednesday from 1:30-3:30 pm starting 01/10," at bounding box center [200, 225] width 133 height 6
click at [290, 219] on div "We are looking for a female support worker to assist an aged care client in Bau…" at bounding box center [242, 226] width 253 height 147
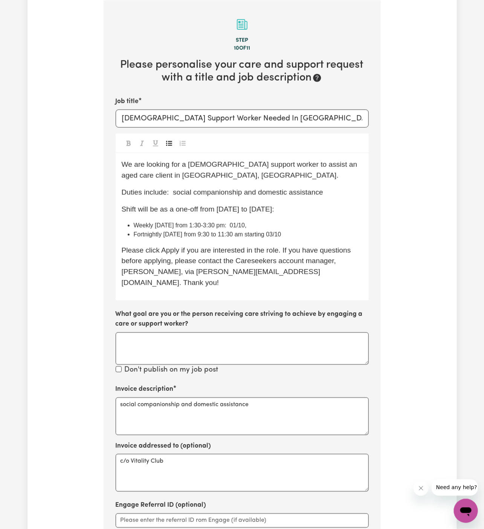
click at [294, 223] on li "Weekly Wednesday from 1:30-3:30 pm: 01/10," at bounding box center [248, 225] width 229 height 9
click at [279, 228] on span "Weekly Wednesday from 1:30-3:30 pm: 01/10, 08/10 and 15/10" at bounding box center [213, 225] width 158 height 6
click at [253, 231] on span "Fortnightly Friday from 9:30 to 11:30 am starting 03/10" at bounding box center [208, 234] width 148 height 6
click at [276, 236] on li "Fortnightly Friday from 9:30 to 11:30 am: 03/10" at bounding box center [248, 234] width 229 height 9
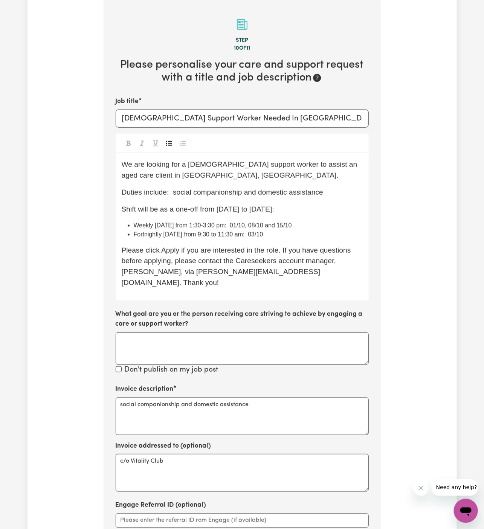
click at [246, 236] on span "Fortnightly Friday from 9:30 to 11:30 am: 03/10" at bounding box center [199, 234] width 130 height 6
click at [244, 227] on span "Weekly Wednesday from 1:30-3:30 pm: 01/10, 08/10 and 15/10" at bounding box center [213, 225] width 158 height 6
click at [249, 234] on span "Fortnightly Friday from 9:30 to 11:30 am: 03/10" at bounding box center [199, 234] width 130 height 6
click at [277, 236] on li "Fortnightly Friday from 9:30 to 11:30 am: 03/10" at bounding box center [248, 234] width 229 height 9
click at [291, 233] on li "Fortnightly Friday from 9:30 to 11:30 am: 03/10," at bounding box center [248, 234] width 229 height 9
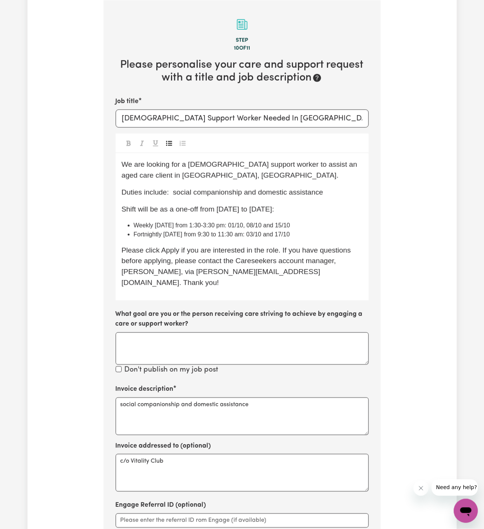
click at [278, 225] on span "Weekly Wednesday from 1:30-3:30 pm: 01/10, 08/10 and 15/10" at bounding box center [212, 225] width 157 height 6
click at [317, 240] on div "We are looking for a female support worker to assist an aged care client in Bau…" at bounding box center [242, 226] width 253 height 147
drag, startPoint x: 218, startPoint y: 209, endPoint x: 331, endPoint y: 211, distance: 113.7
click at [331, 211] on p "Shift will be as a one-off from 01/10 Wednesday to 17/10 Friday:" at bounding box center [242, 209] width 241 height 11
click at [342, 221] on li "Weekly Wednesday from 1:30-3:30 pm: 01/10, 08/10, and 15/10" at bounding box center [248, 225] width 229 height 9
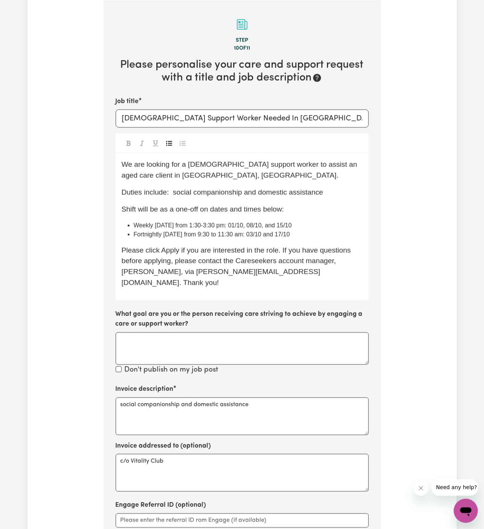
drag, startPoint x: 243, startPoint y: 225, endPoint x: 356, endPoint y: 224, distance: 112.6
click at [356, 224] on li "Weekly Wednesday from 1:30-3:30 pm: 01/10, 08/10, and 15/10" at bounding box center [248, 225] width 229 height 9
click at [134, 225] on span "Weekly Wednesday from 1:30-3:30 pm:" at bounding box center [180, 225] width 93 height 6
drag, startPoint x: 246, startPoint y: 234, endPoint x: 366, endPoint y: 231, distance: 120.5
click at [366, 231] on div "We are looking for a female support worker to assist an aged care client in Bau…" at bounding box center [242, 226] width 253 height 147
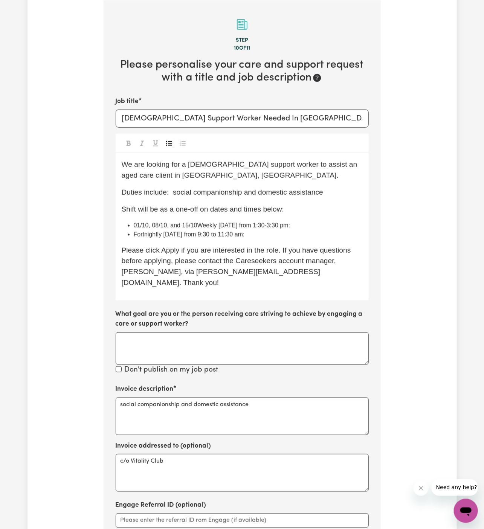
click at [134, 233] on span "Fortnightly Friday from 9:30 to 11:30 am:" at bounding box center [189, 234] width 111 height 6
click at [256, 242] on div "We are looking for a female support worker to assist an aged care client in Bau…" at bounding box center [242, 226] width 253 height 147
click at [328, 226] on li "01/10, 08/10, and 15/10Weekly Wednesday from 1:30-3:30 pm:" at bounding box center [248, 225] width 229 height 9
click at [308, 234] on li "03/10 and 17/10 Fortnightly Friday from 9:30 to 11:30 am:" at bounding box center [248, 234] width 229 height 9
click at [277, 225] on span "01/10, 08/10, and 15/10Weekly Wednesday from 1:30-3:30 pm" at bounding box center [211, 225] width 155 height 6
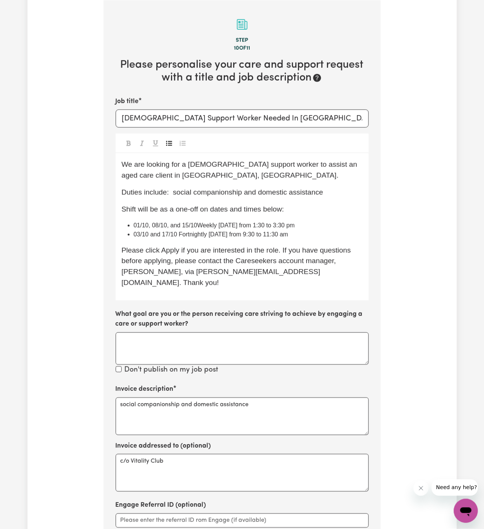
click at [277, 238] on li "03/10 and 17/10 Fortnightly Friday from 9:30 to 11:30 am" at bounding box center [248, 234] width 229 height 9
click at [195, 224] on span "01/10, 08/10, and 15/10Weekly Wednesday from 1:30 to 3:30 pm" at bounding box center [214, 225] width 161 height 6
click at [177, 236] on span "03/10 and 17/10 Fortnightly Friday from 9:30 to 11:30 am" at bounding box center [211, 234] width 155 height 6
click at [208, 236] on span "03/10 and 17/10; Fortnightly Friday from 9:30 to 11:30 am" at bounding box center [212, 234] width 156 height 6
click at [198, 228] on span "01/10, 08/10, and 15/10: Weekly Wednesday from 1:30 to 3:30 pm" at bounding box center [216, 225] width 165 height 6
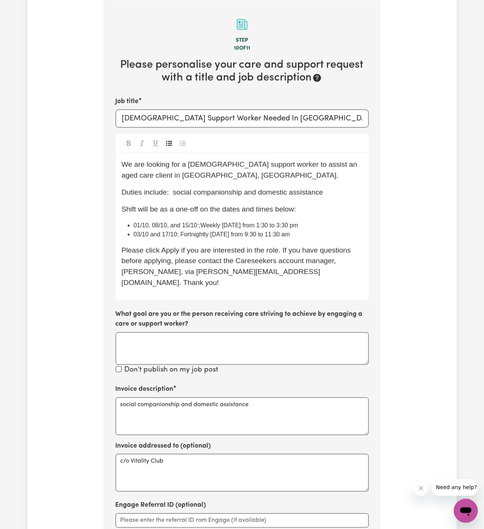
click at [222, 239] on div "We are looking for a female support worker to assist an aged care client in Bau…" at bounding box center [242, 226] width 253 height 147
click at [267, 238] on div "We are looking for a female support worker to assist an aged care client in Bau…" at bounding box center [242, 226] width 253 height 147
click at [197, 226] on span "01/10, 08/10, and 15/10:;Weekly Wednesday from 1:30 to 3:30 pm" at bounding box center [216, 225] width 165 height 6
click at [218, 229] on li "01/10, 08/10, and 15/10;Weekly Wednesday from 1:30 to 3:30 pm" at bounding box center [248, 225] width 229 height 9
click at [254, 232] on span "03/10 and 17/10; Fortnightly Friday from 9:30 to 11:30 am" at bounding box center [212, 234] width 156 height 6
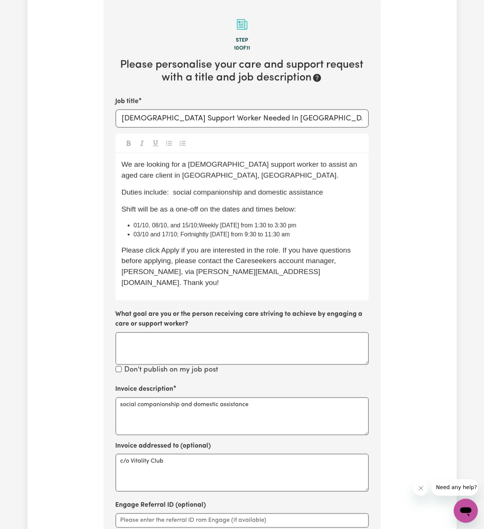
click at [173, 191] on span "Duties include: social companionship and domestic assistance" at bounding box center [222, 192] width 201 height 8
click at [193, 200] on div "We are looking for a female support worker to assist an aged care client in Bau…" at bounding box center [242, 226] width 253 height 147
click at [198, 226] on span "01/10, 08/10, and 15/10;Weekly Wednesday from 1:30 to 3:30 pm" at bounding box center [215, 225] width 163 height 6
click at [227, 242] on div "We are looking for a female support worker to assist an aged care client in Bau…" at bounding box center [242, 226] width 253 height 147
click at [228, 232] on span "03/10 and 17/10; Fortnightly Friday from 9:30 to 11:30 am" at bounding box center [212, 234] width 156 height 6
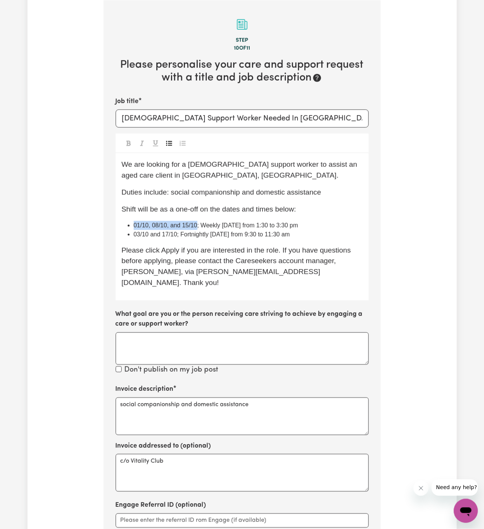
drag, startPoint x: 195, startPoint y: 224, endPoint x: 133, endPoint y: 224, distance: 62.9
click at [133, 224] on ul "01/10, 08/10, and 15/10; Weekly Wednesday from 1:30 to 3:30 pm 03/10 and 17/10;…" at bounding box center [242, 230] width 241 height 18
click at [134, 224] on span "01/10, 08/10, and 15/10" at bounding box center [166, 225] width 64 height 6
drag, startPoint x: 178, startPoint y: 235, endPoint x: 132, endPoint y: 235, distance: 46.3
click at [132, 235] on ul "01/10, 08/10, and 15/10 ; Weekly Wednesday from 1:30 to 3:30 pm 03/10 and 17/10…" at bounding box center [242, 230] width 241 height 18
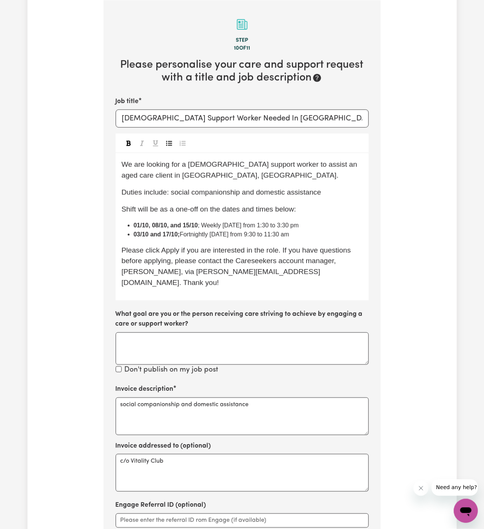
click at [187, 239] on div "We are looking for a female support worker to assist an aged care client in Bau…" at bounding box center [242, 226] width 253 height 147
click at [323, 235] on li "03/10 and 17/10; Fortnightly Friday from 9:30 to 11:30 am" at bounding box center [248, 234] width 229 height 9
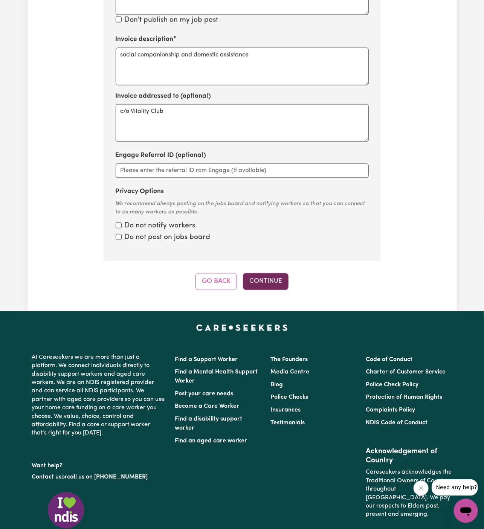
click at [277, 273] on button "Continue" at bounding box center [266, 281] width 46 height 17
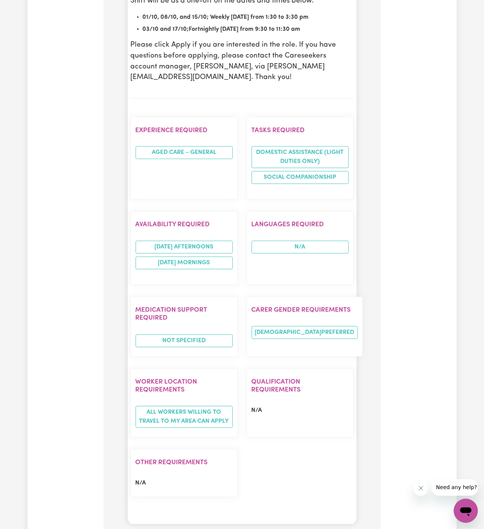
scroll to position [846, 0]
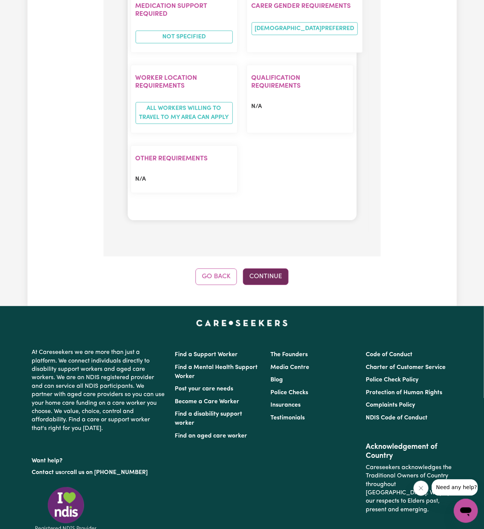
click at [265, 268] on button "Continue" at bounding box center [266, 276] width 46 height 17
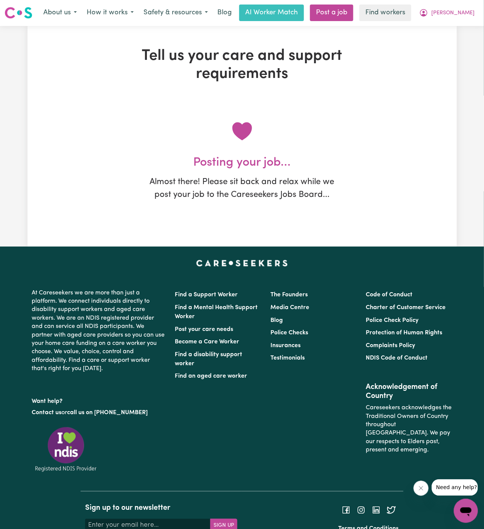
scroll to position [0, 0]
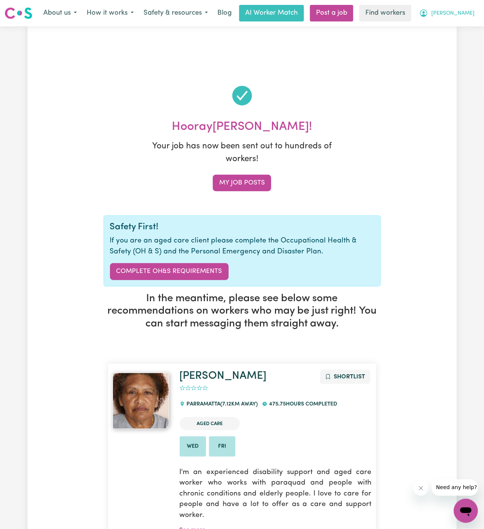
click at [471, 15] on span "[PERSON_NAME]" at bounding box center [452, 13] width 43 height 8
click at [471, 25] on link "My Dashboard" at bounding box center [448, 29] width 59 height 14
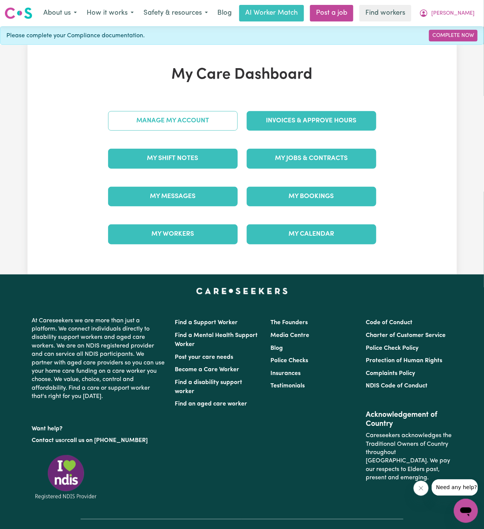
click at [192, 121] on link "Manage My Account" at bounding box center [173, 121] width 130 height 20
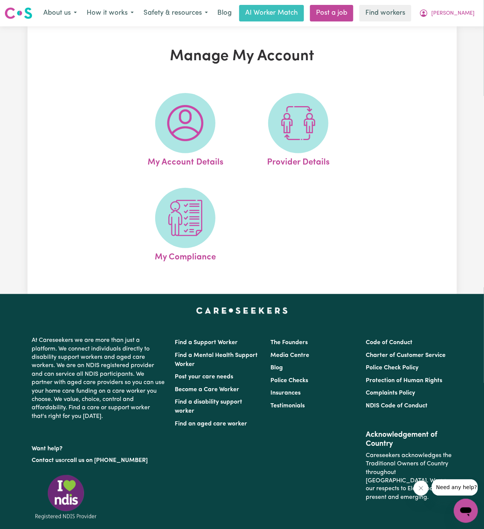
click at [192, 121] on img at bounding box center [185, 123] width 36 height 36
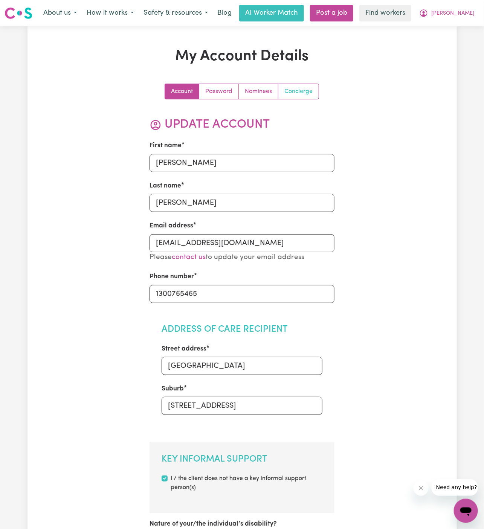
click at [293, 97] on link "Concierge" at bounding box center [298, 91] width 40 height 15
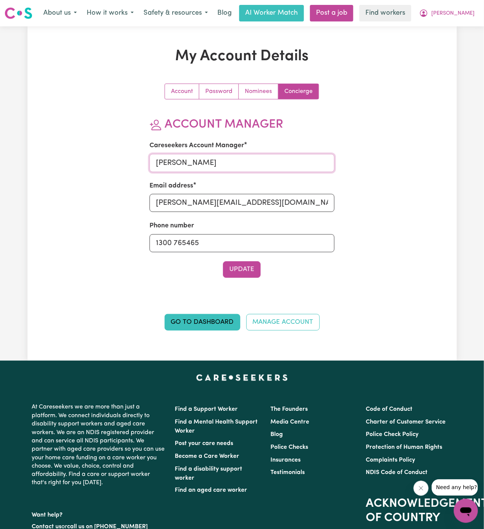
click at [246, 162] on input "Annie" at bounding box center [241, 163] width 185 height 18
click at [475, 8] on button "[PERSON_NAME]" at bounding box center [446, 13] width 65 height 16
click at [468, 23] on link "My Dashboard" at bounding box center [448, 29] width 59 height 14
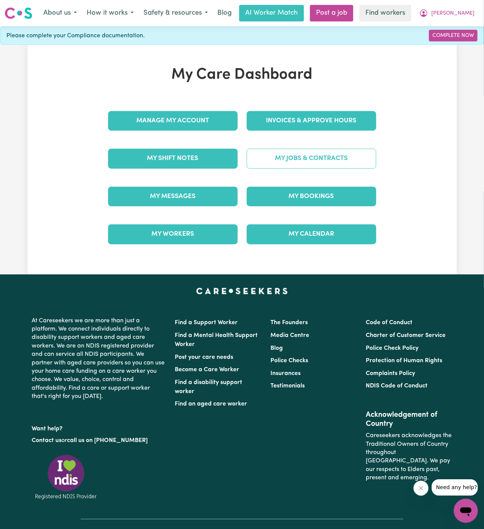
click at [334, 160] on link "My Jobs & Contracts" at bounding box center [312, 159] width 130 height 20
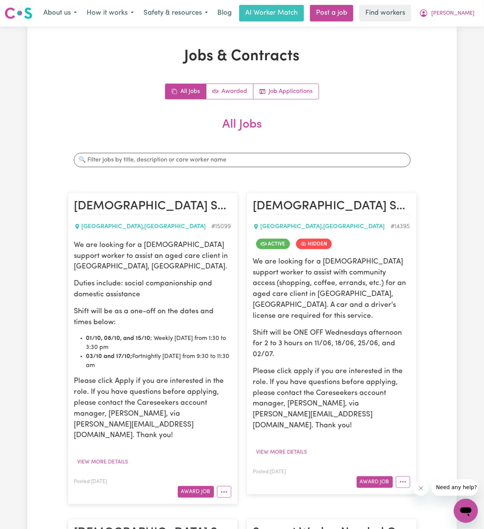
drag, startPoint x: 76, startPoint y: 247, endPoint x: 172, endPoint y: 366, distance: 152.9
click at [172, 366] on div "We are looking for a female support worker to assist an aged care client in Bau…" at bounding box center [152, 340] width 157 height 201
copy div "We are looking for a female support worker to assist an aged care client in Bau…"
click at [471, 15] on span "[PERSON_NAME]" at bounding box center [452, 13] width 43 height 8
click at [462, 29] on link "My Dashboard" at bounding box center [448, 29] width 59 height 14
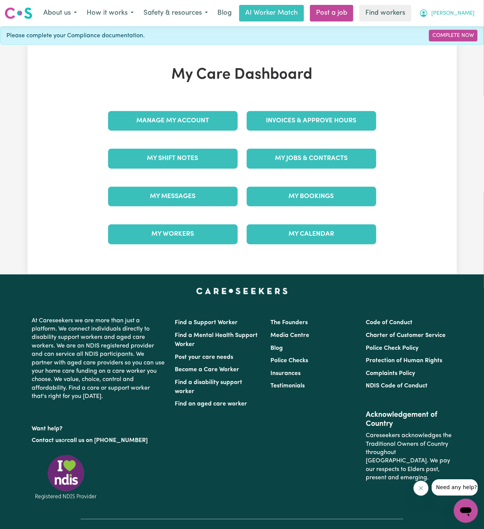
click at [466, 10] on span "[PERSON_NAME]" at bounding box center [452, 13] width 43 height 8
click at [462, 41] on link "Logout" at bounding box center [448, 43] width 59 height 14
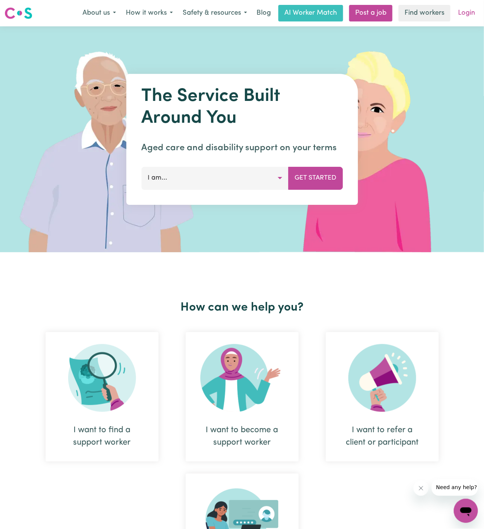
click at [469, 18] on link "Login" at bounding box center [466, 13] width 26 height 17
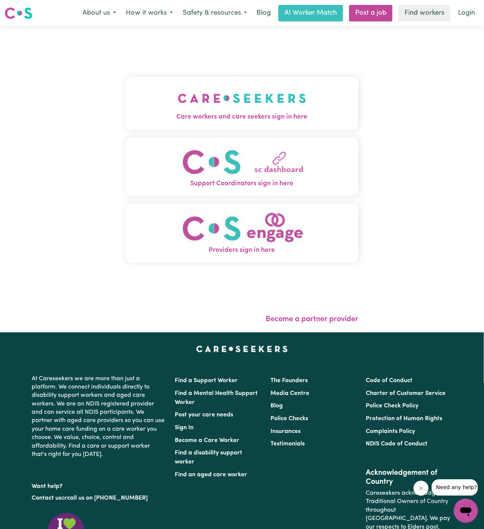
click at [270, 98] on button "Care workers and care seekers sign in here" at bounding box center [241, 103] width 233 height 53
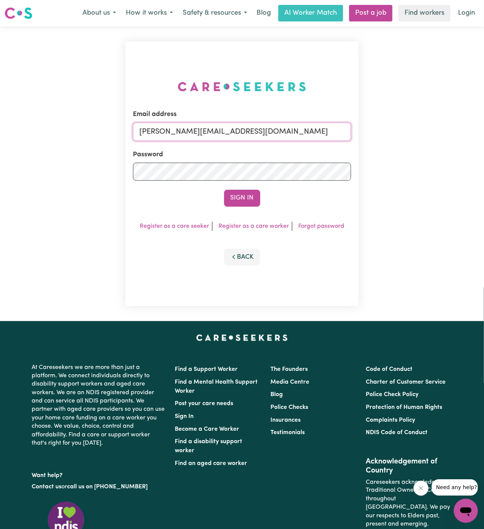
click at [241, 132] on input "dyan@careseekers.com.au" at bounding box center [242, 132] width 218 height 18
drag, startPoint x: 176, startPoint y: 128, endPoint x: 454, endPoint y: 125, distance: 277.9
click at [454, 125] on div "Email address superuser~SharynWessonRC@careseekers.com.au Password Sign In Regi…" at bounding box center [242, 173] width 484 height 295
click at [224, 190] on button "Sign In" at bounding box center [242, 198] width 36 height 17
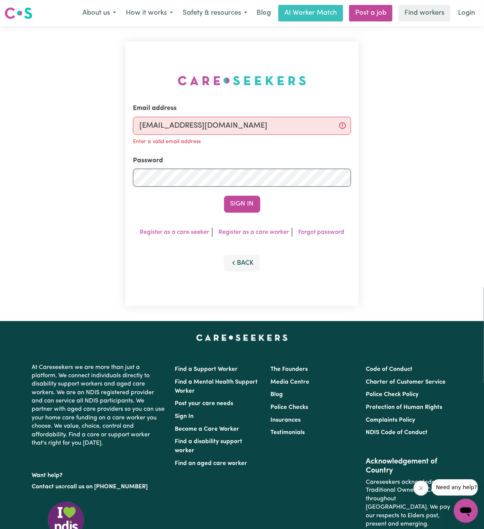
click at [280, 117] on input "superuser~SharynWessonRC@careseekers.com.au" at bounding box center [242, 126] width 218 height 18
drag, startPoint x: 178, startPoint y: 126, endPoint x: 374, endPoint y: 129, distance: 195.8
click at [374, 129] on div "Email address superuser~SharynWessonRC@careseekers.com.au Enter a valid email a…" at bounding box center [242, 173] width 484 height 295
type input "superuser~ZouhairSnounouESS@careseekers.com.au"
click at [243, 201] on button "Sign In" at bounding box center [242, 204] width 36 height 17
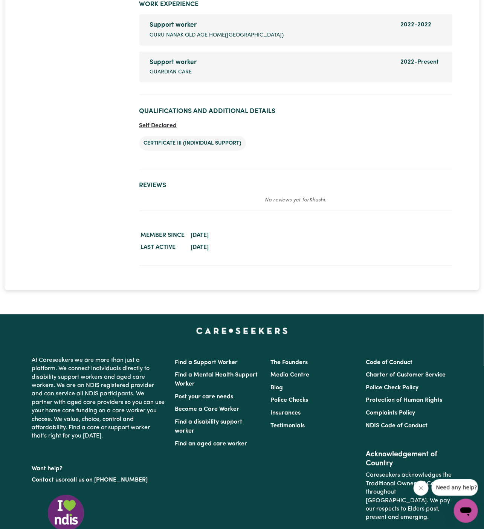
scroll to position [1254, 0]
